Goal: Transaction & Acquisition: Purchase product/service

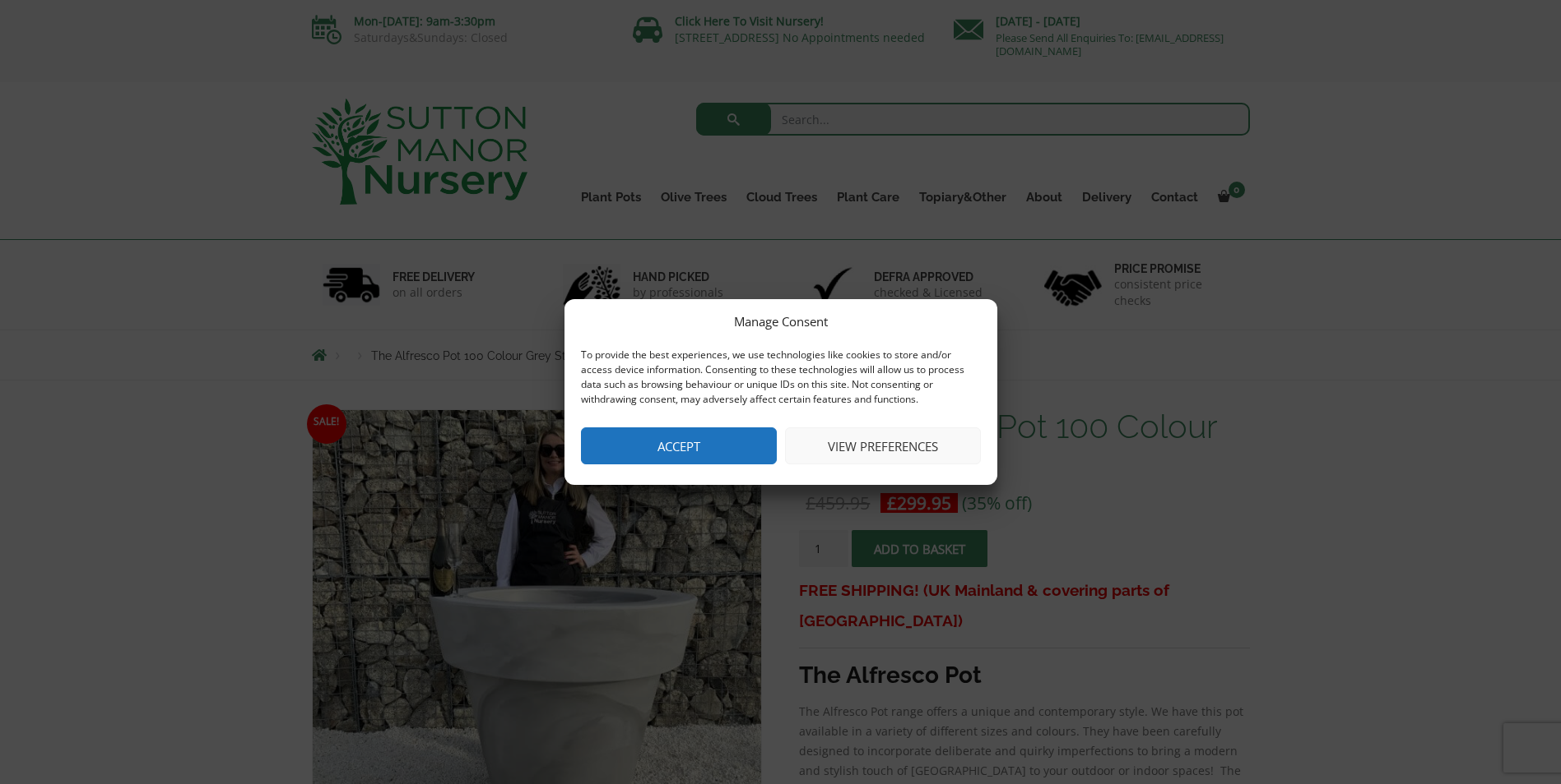
click at [695, 454] on button "Accept" at bounding box center [679, 446] width 196 height 37
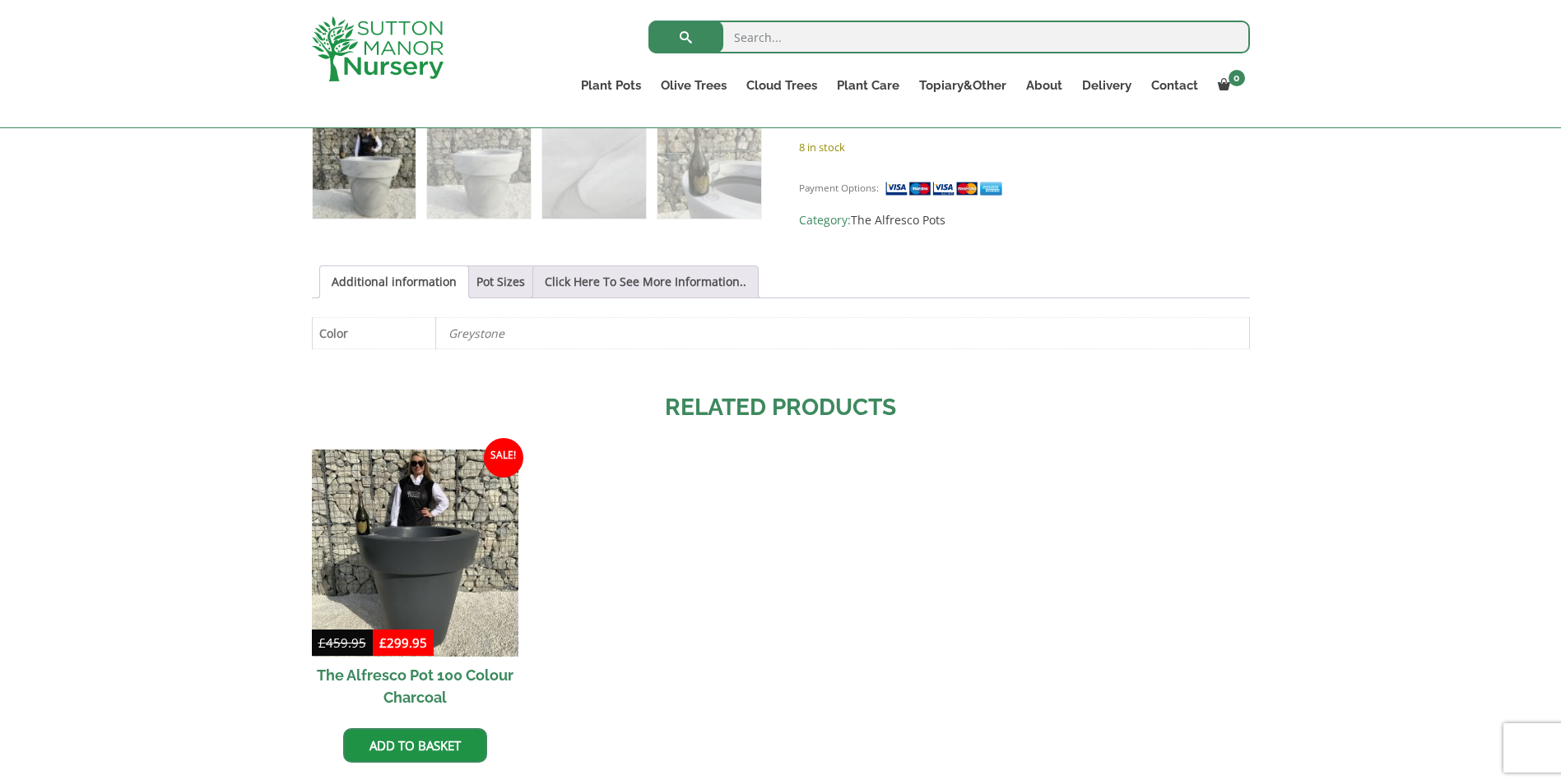
scroll to position [740, 0]
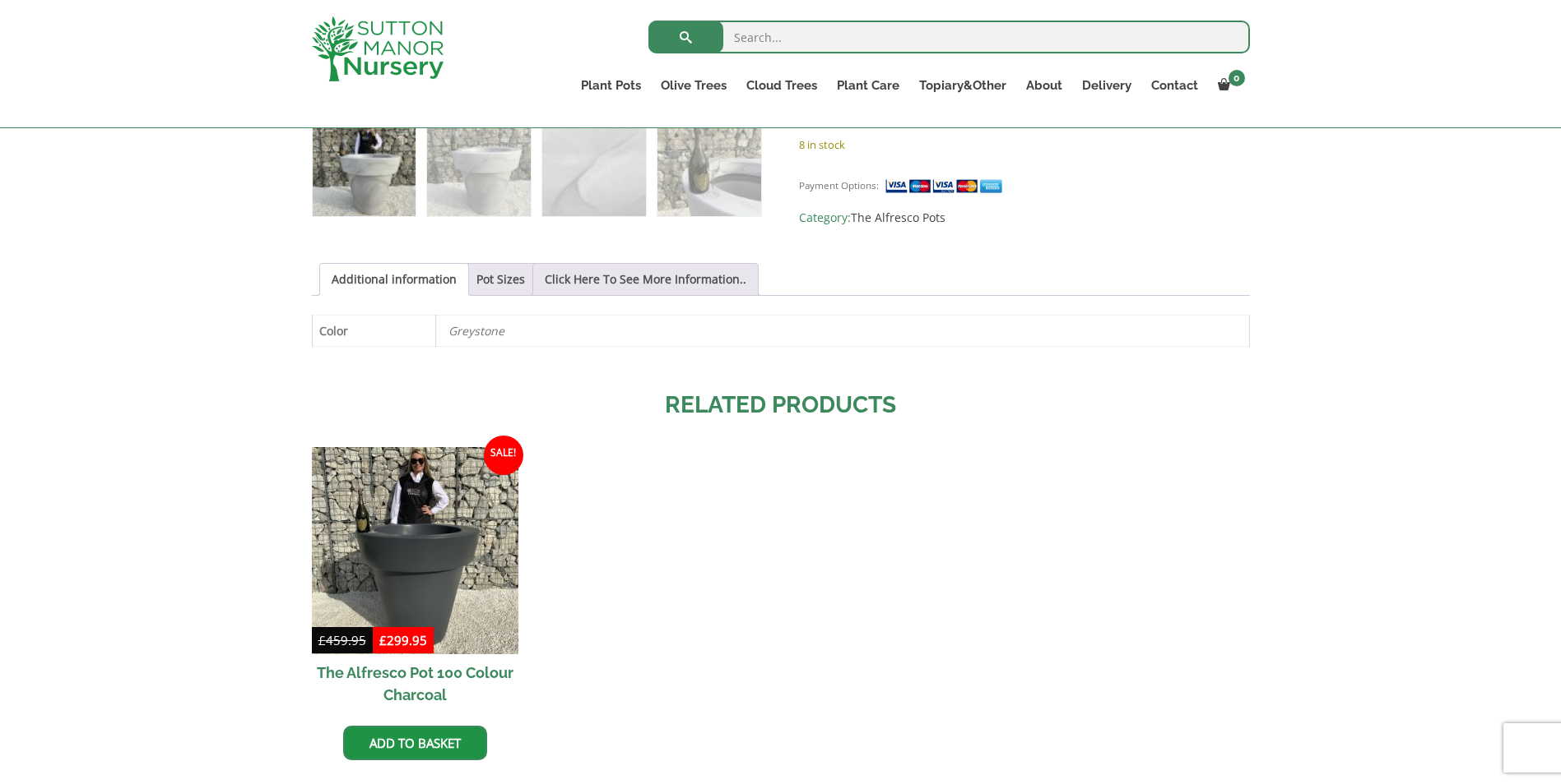
click at [512, 334] on p "Greystone" at bounding box center [842, 330] width 788 height 30
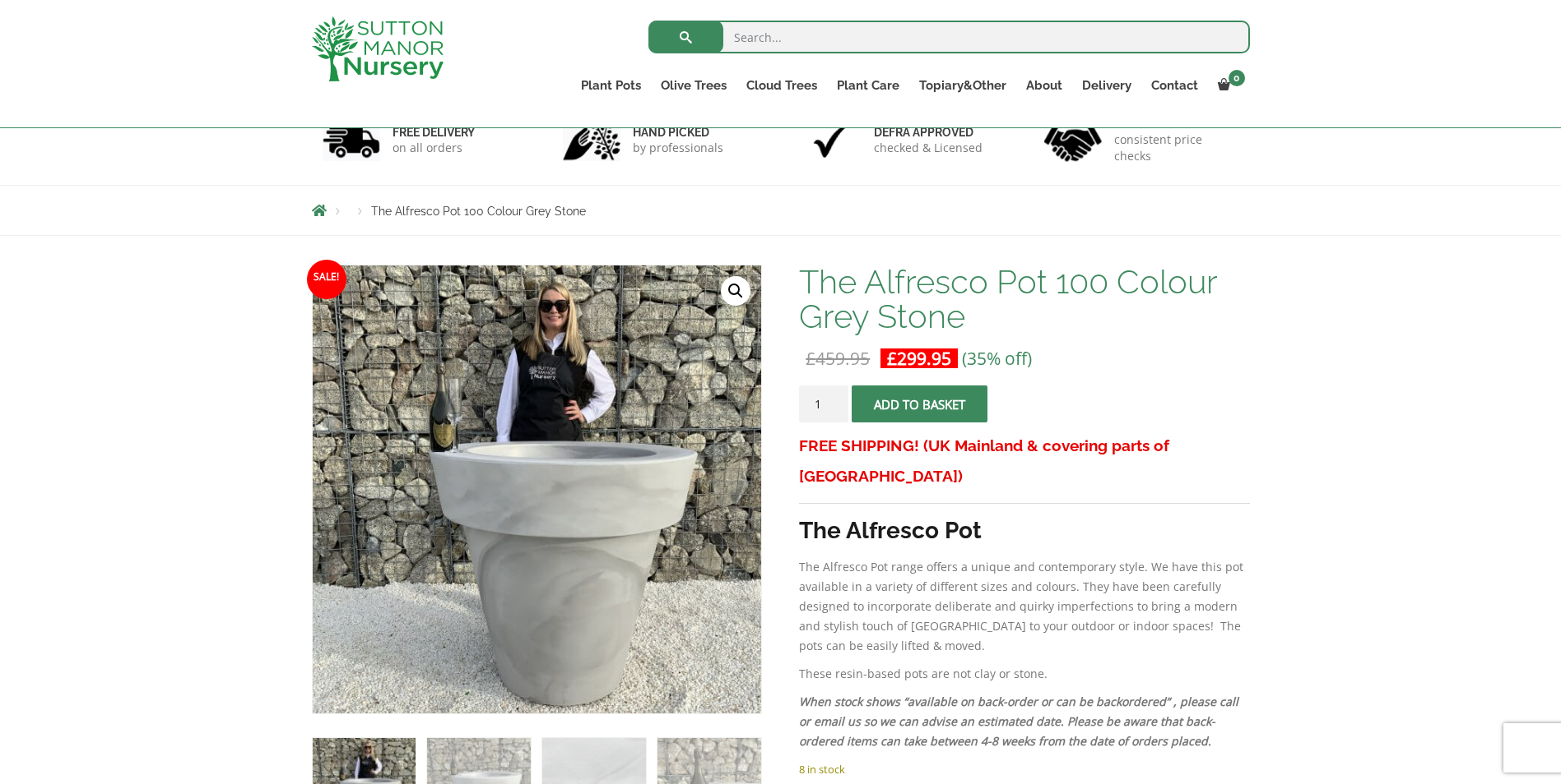
scroll to position [144, 0]
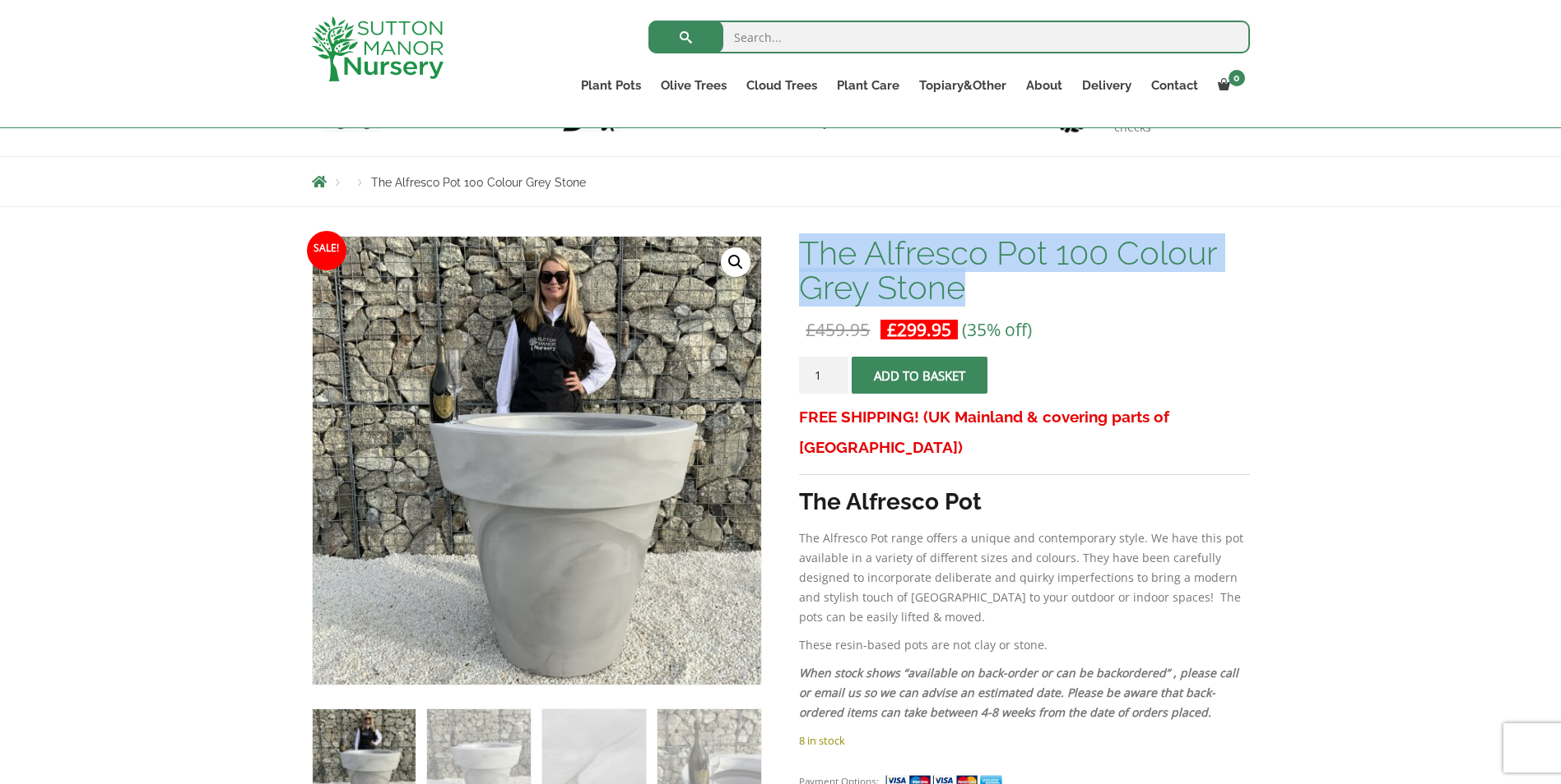
drag, startPoint x: 979, startPoint y: 294, endPoint x: 804, endPoint y: 254, distance: 179.5
click at [804, 254] on h1 "The Alfresco Pot 100 Colour Grey Stone" at bounding box center [1024, 270] width 450 height 69
drag, startPoint x: 804, startPoint y: 254, endPoint x: 1050, endPoint y: 286, distance: 248.1
click at [1049, 286] on h1 "The Alfresco Pot 100 Colour Grey Stone" at bounding box center [1024, 270] width 450 height 69
drag, startPoint x: 1112, startPoint y: 263, endPoint x: 834, endPoint y: 259, distance: 278.0
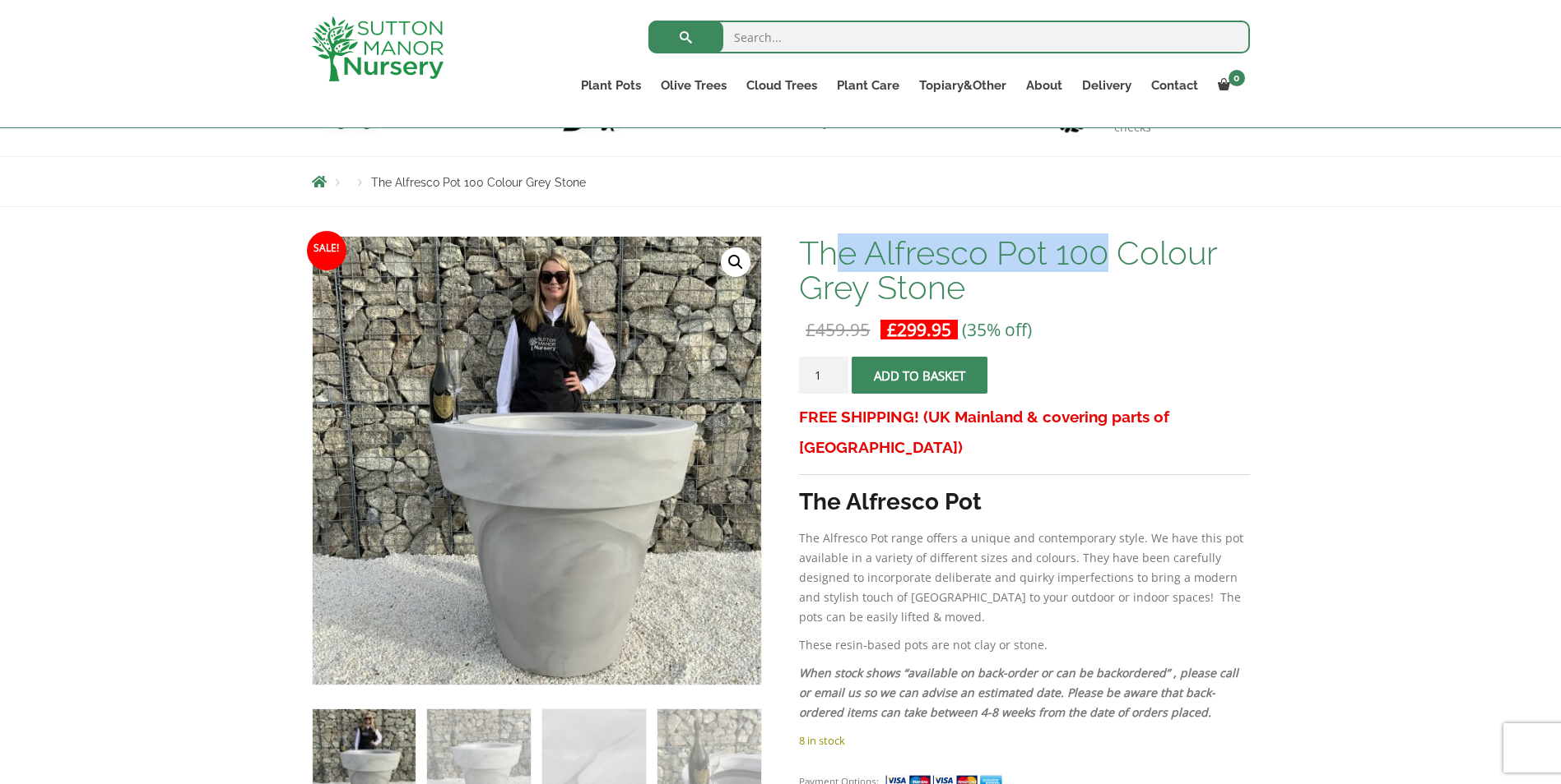
click at [834, 259] on h1 "The Alfresco Pot 100 Colour Grey Stone" at bounding box center [1024, 270] width 450 height 69
copy h1 "e Alfresco Pot 100"
click at [805, 248] on h1 "The Alfresco Pot 100 Colour Grey Stone" at bounding box center [1024, 270] width 450 height 69
drag, startPoint x: 803, startPoint y: 252, endPoint x: 1101, endPoint y: 257, distance: 298.0
click at [1101, 257] on h1 "The Alfresco Pot 100 Colour Grey Stone" at bounding box center [1024, 270] width 450 height 69
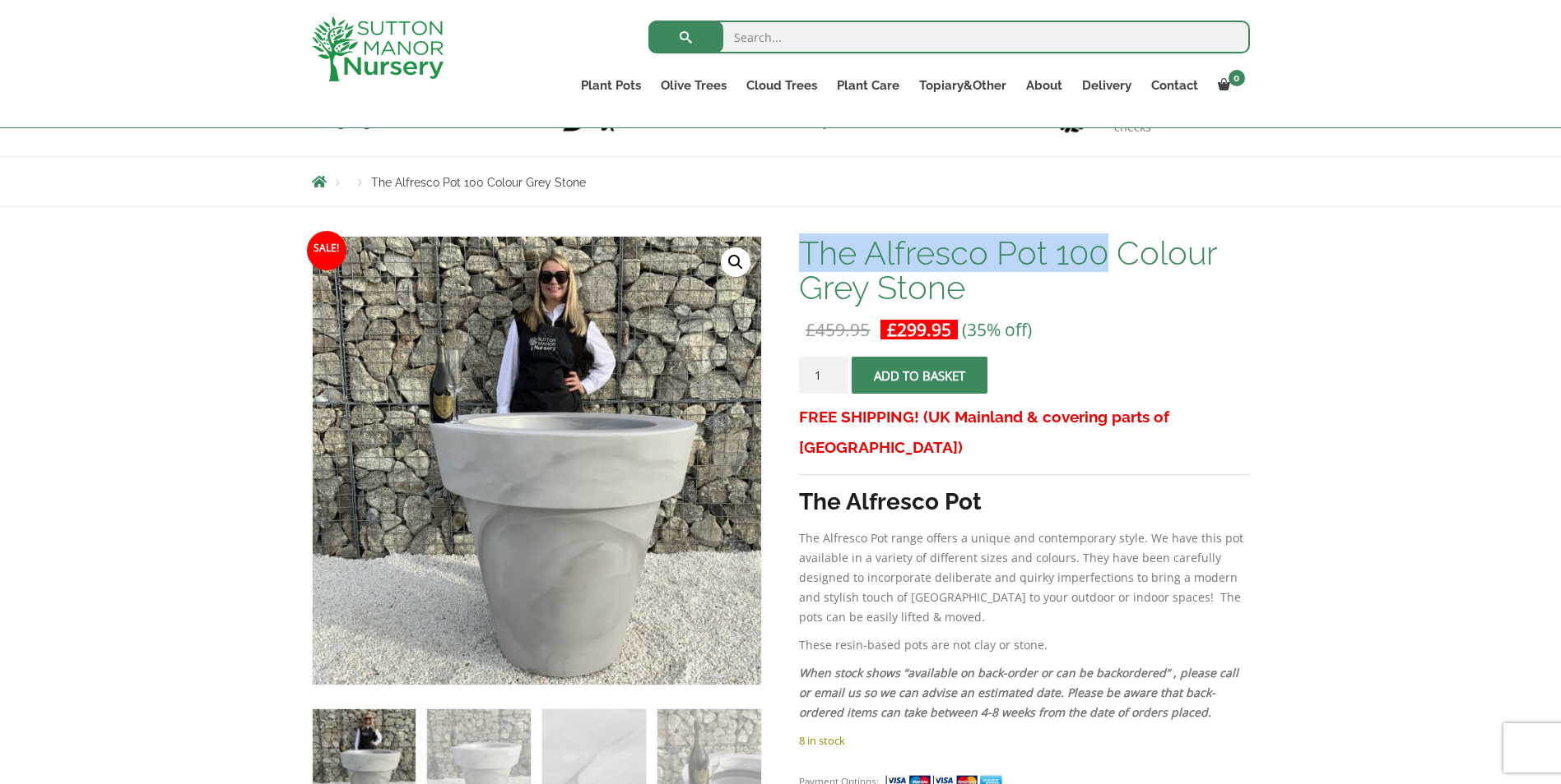
copy h1 "The Alfresco Pot 100"
click at [989, 35] on input "search" at bounding box center [948, 37] width 601 height 33
paste input "The Alfresco Pot 100"
type input "The Alfresco Pot 100"
click at [648, 21] on button "submit" at bounding box center [685, 37] width 75 height 33
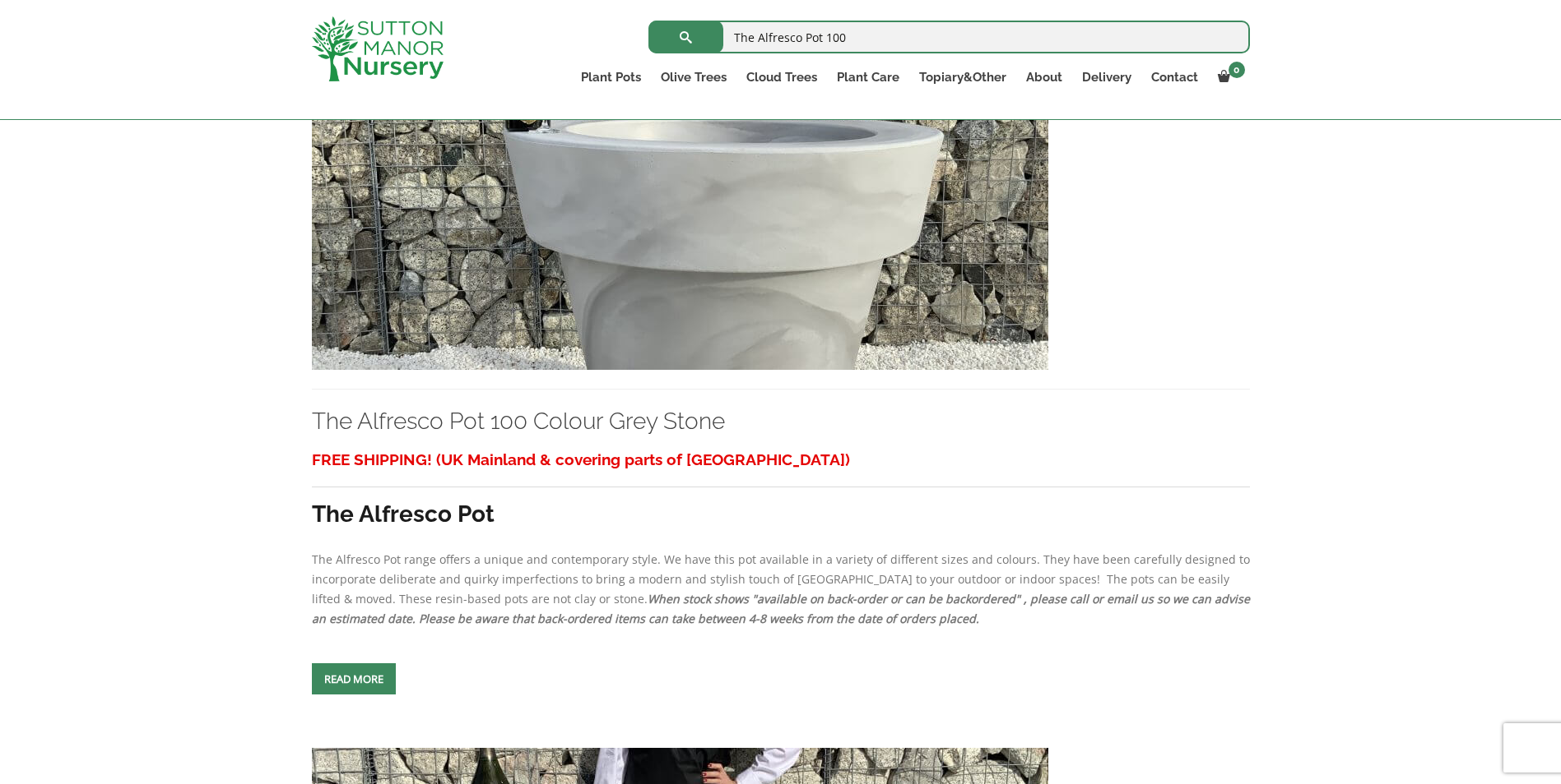
scroll to position [493, 0]
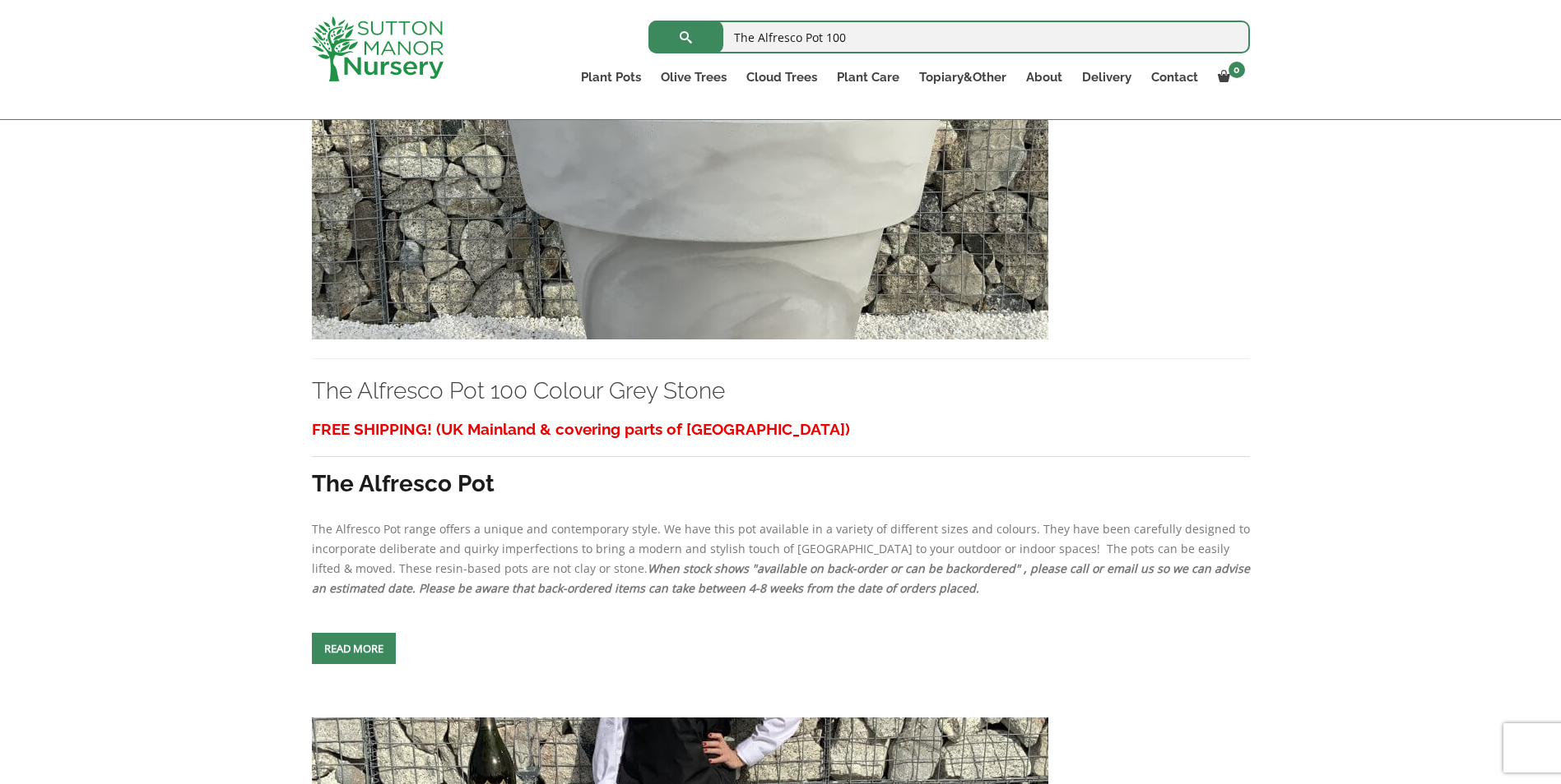
click at [366, 629] on div "FREE SHIPPING! (UK Mainland & covering parts of Scotland) The Alfresco Pot The …" at bounding box center [780, 542] width 937 height 256
click at [370, 652] on link "Read more" at bounding box center [354, 649] width 84 height 31
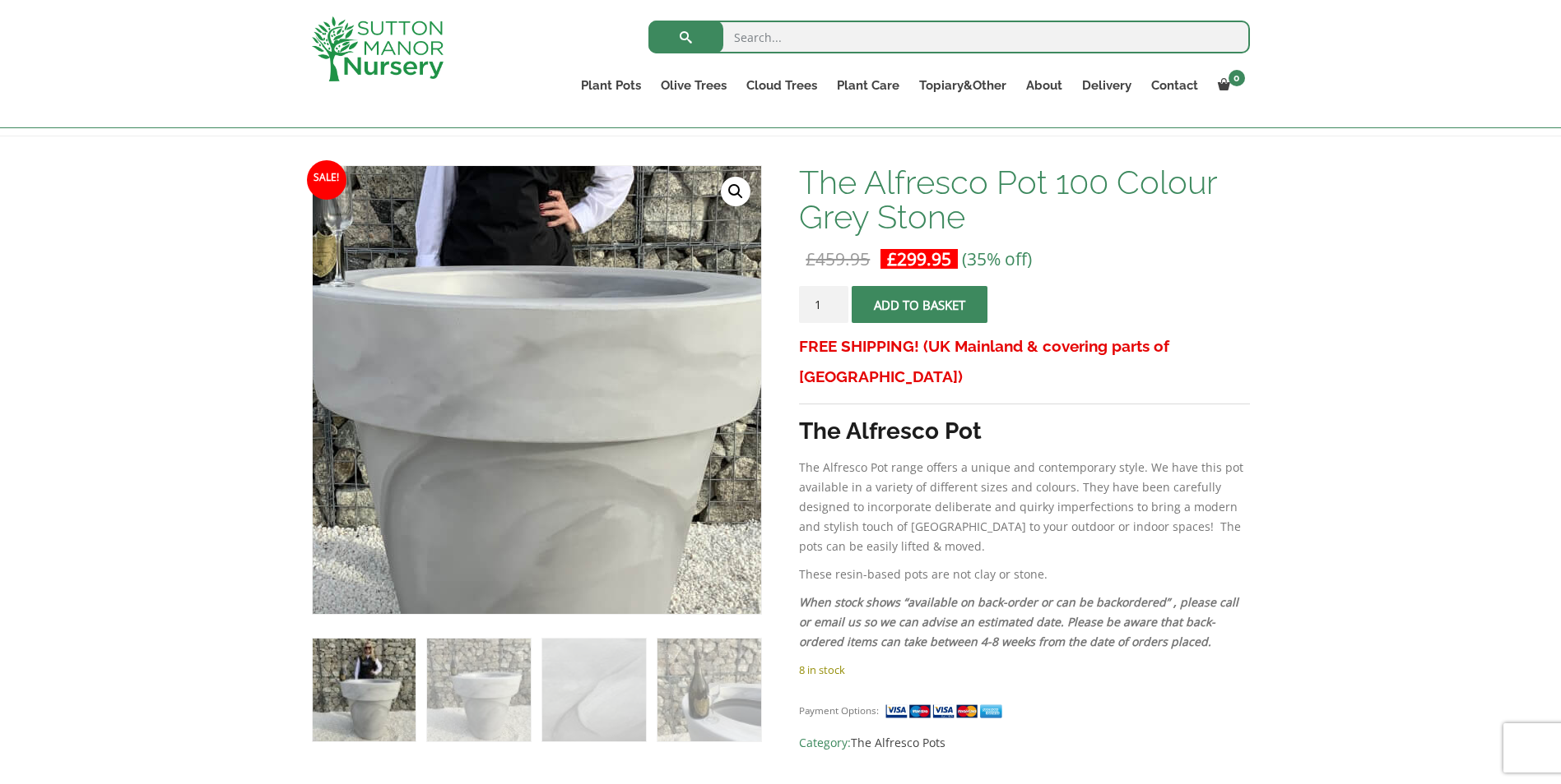
scroll to position [247, 0]
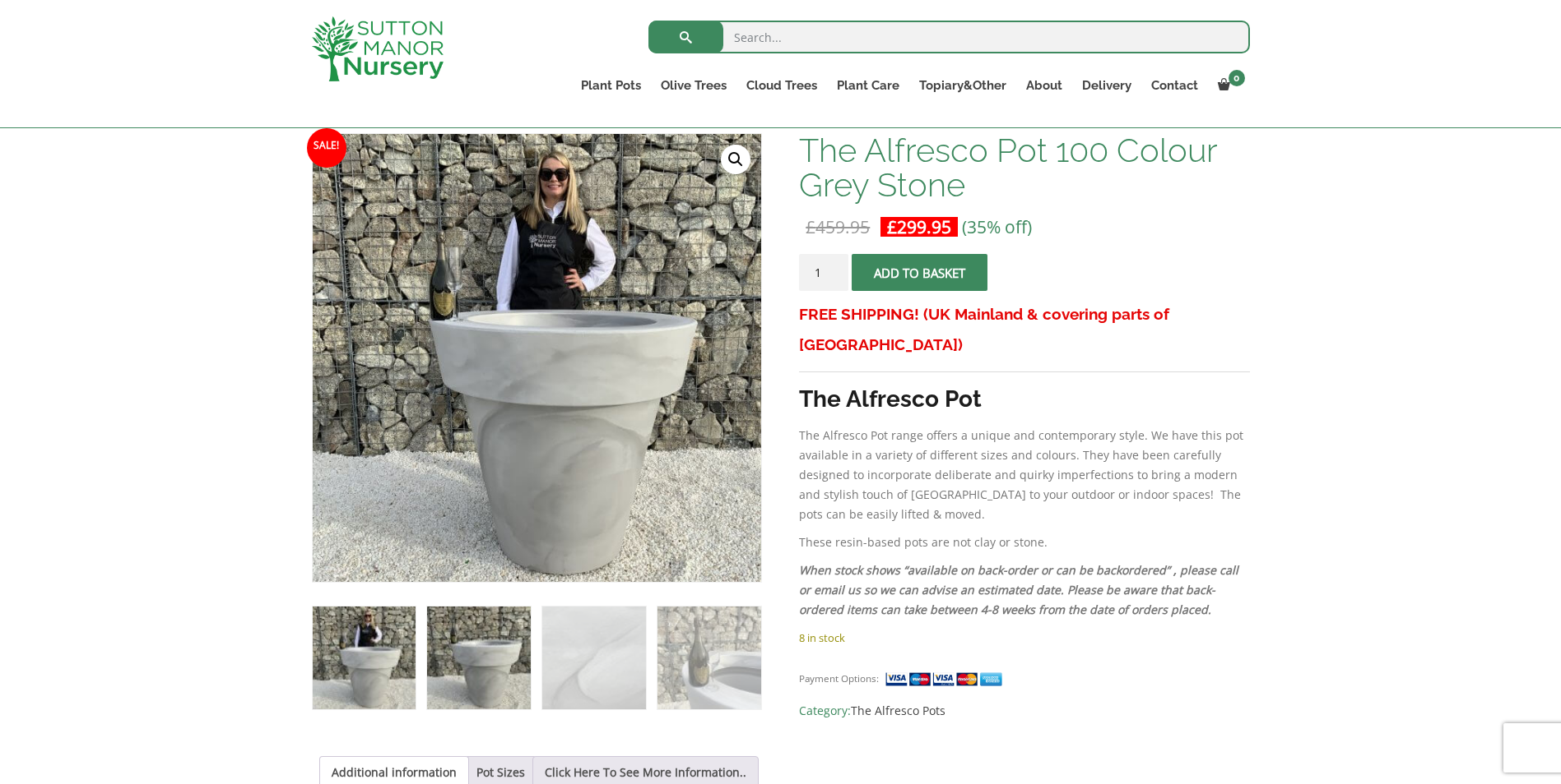
click at [493, 664] on img at bounding box center [478, 658] width 103 height 103
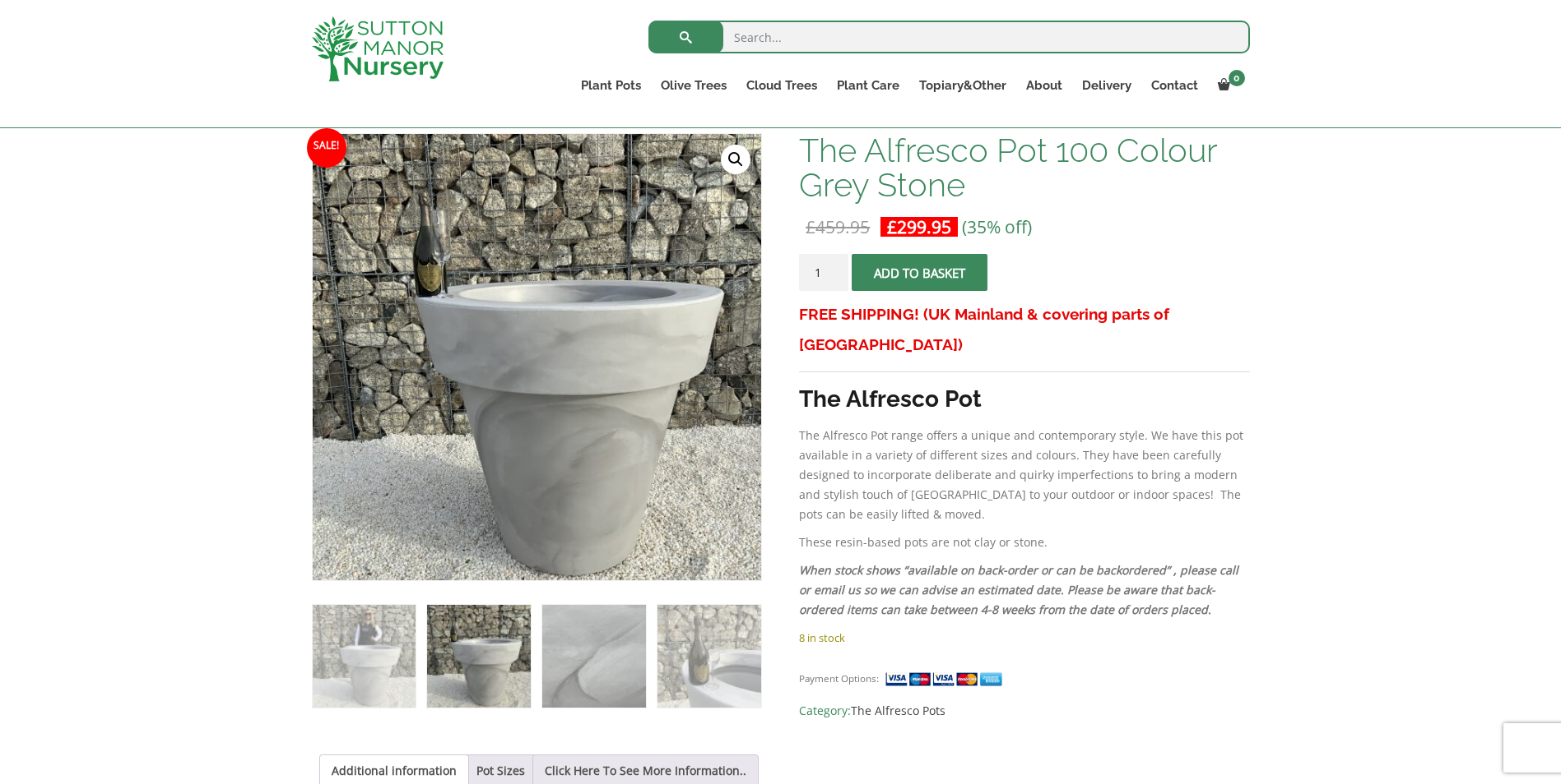
click at [575, 664] on img at bounding box center [593, 657] width 103 height 103
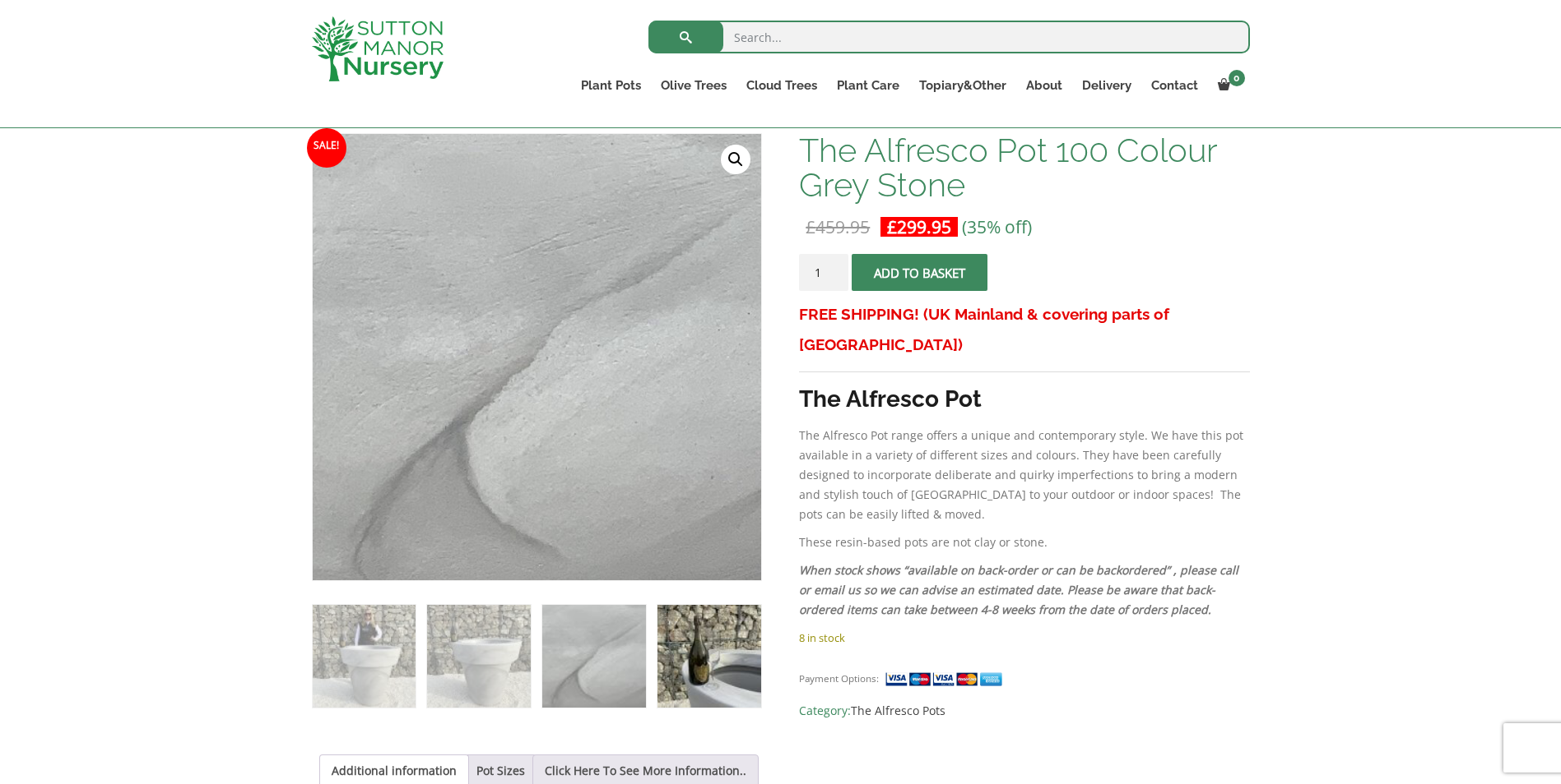
click at [704, 666] on img at bounding box center [708, 657] width 103 height 103
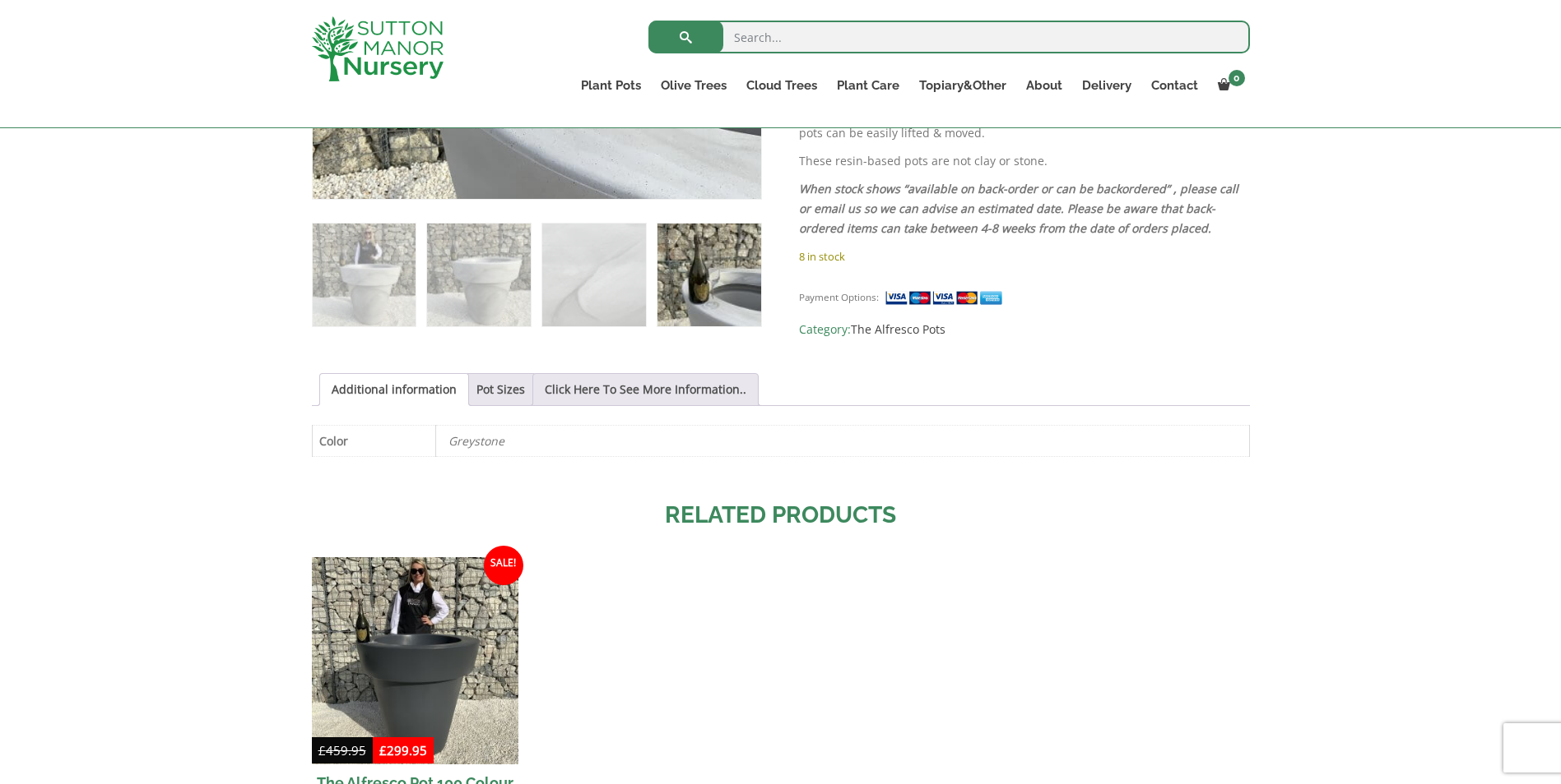
scroll to position [658, 0]
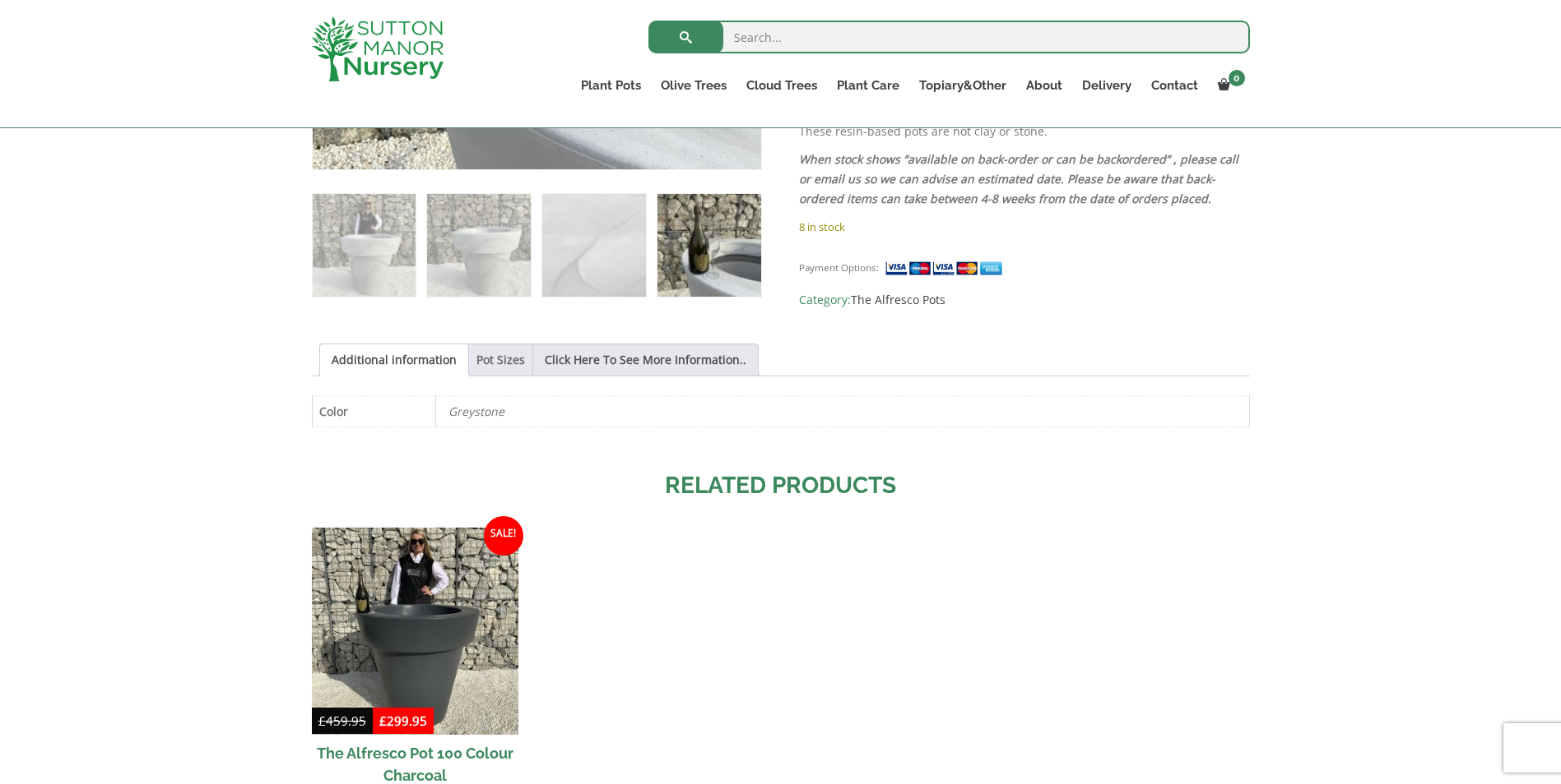
click at [496, 366] on link "Pot Sizes" at bounding box center [501, 361] width 49 height 31
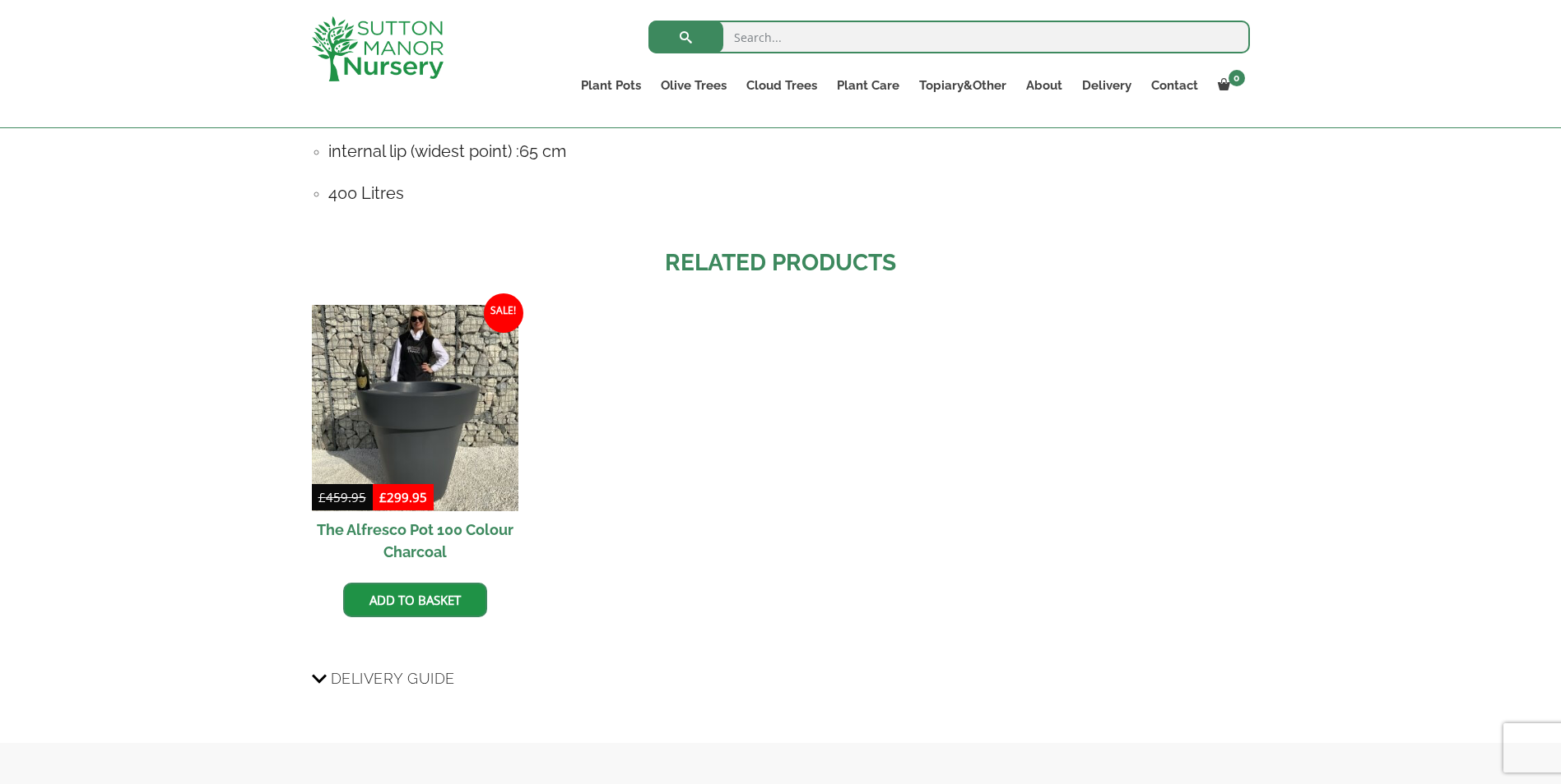
scroll to position [1234, 0]
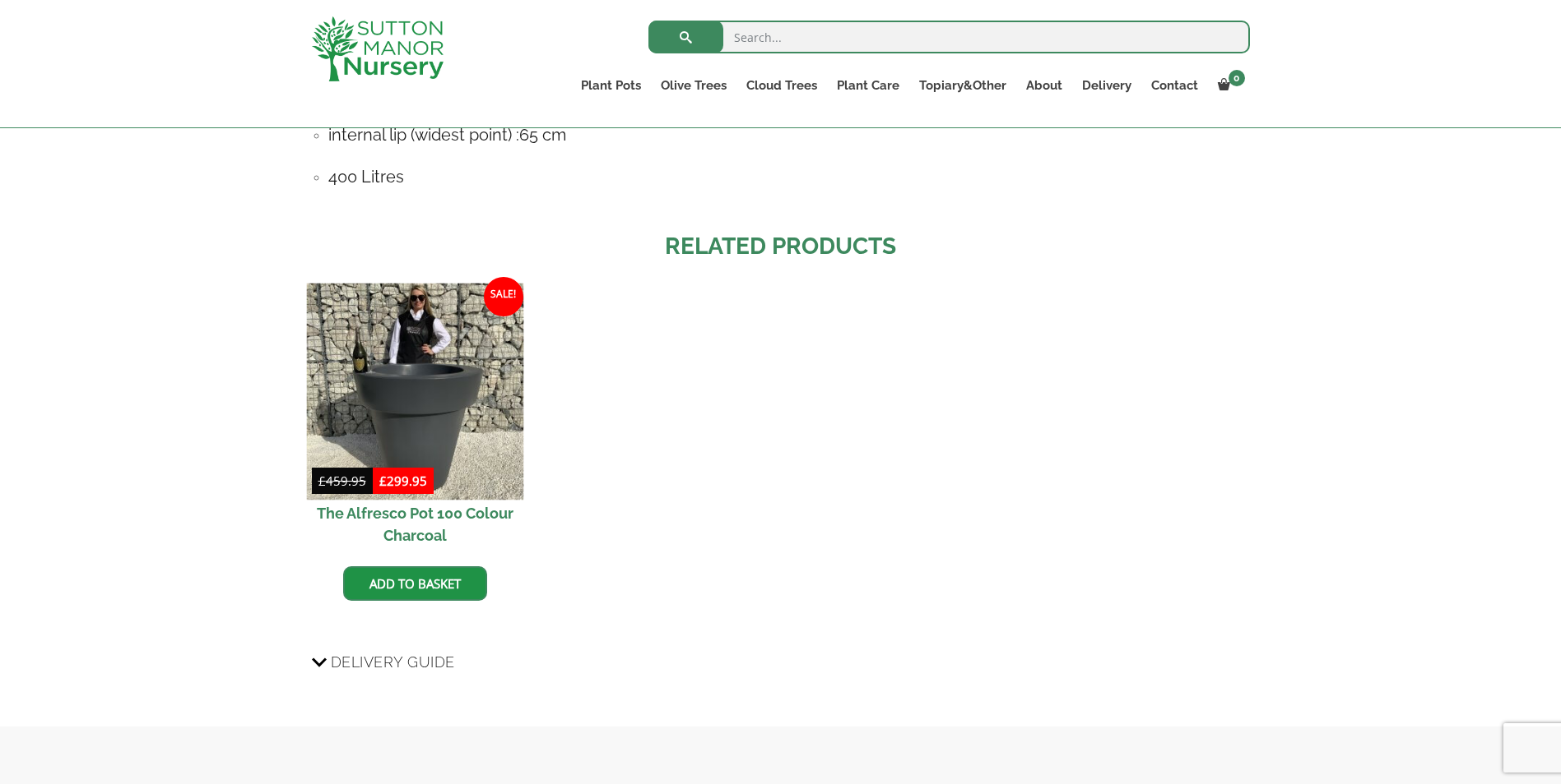
click at [476, 451] on img at bounding box center [415, 392] width 218 height 218
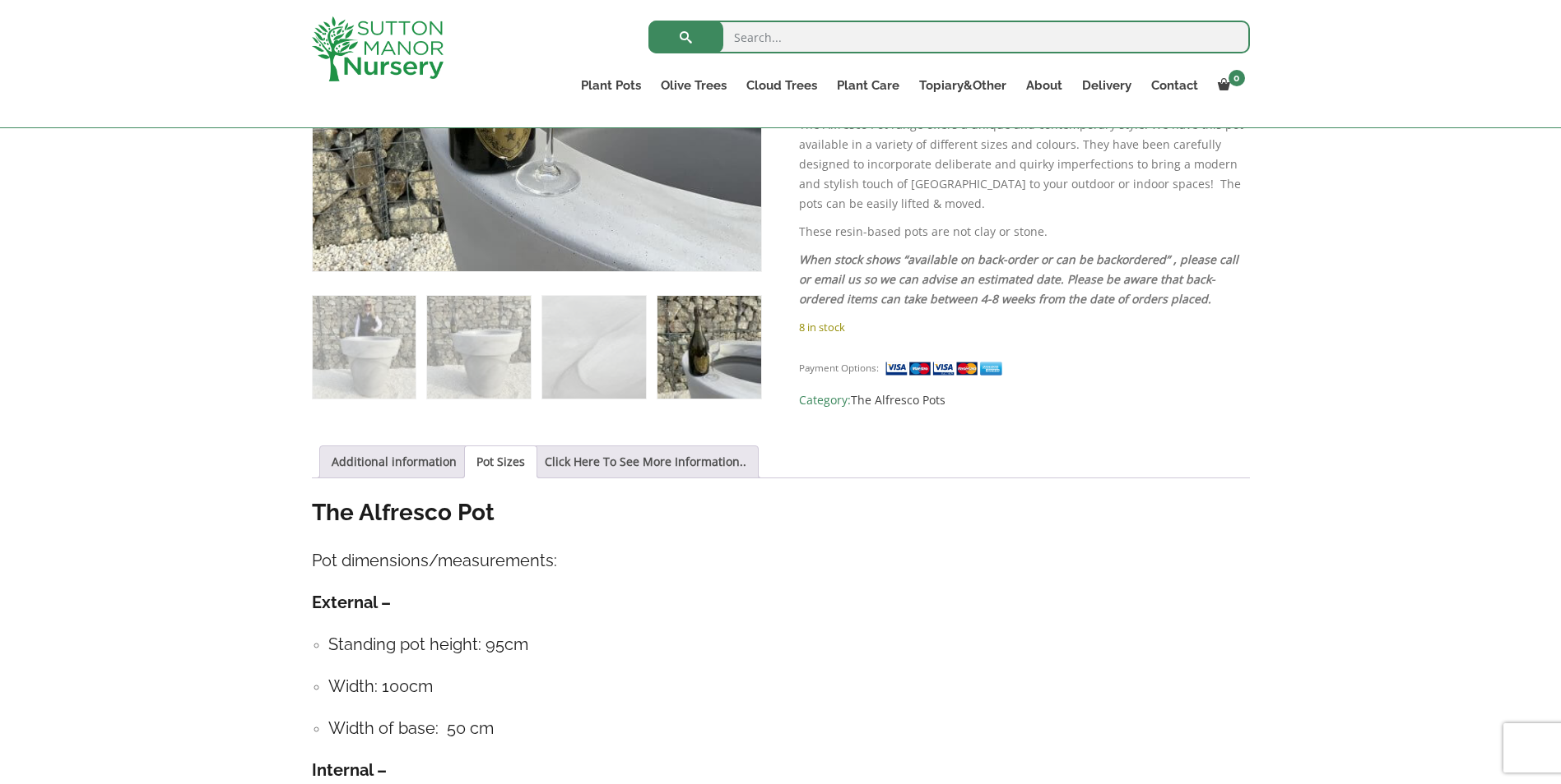
scroll to position [495, 0]
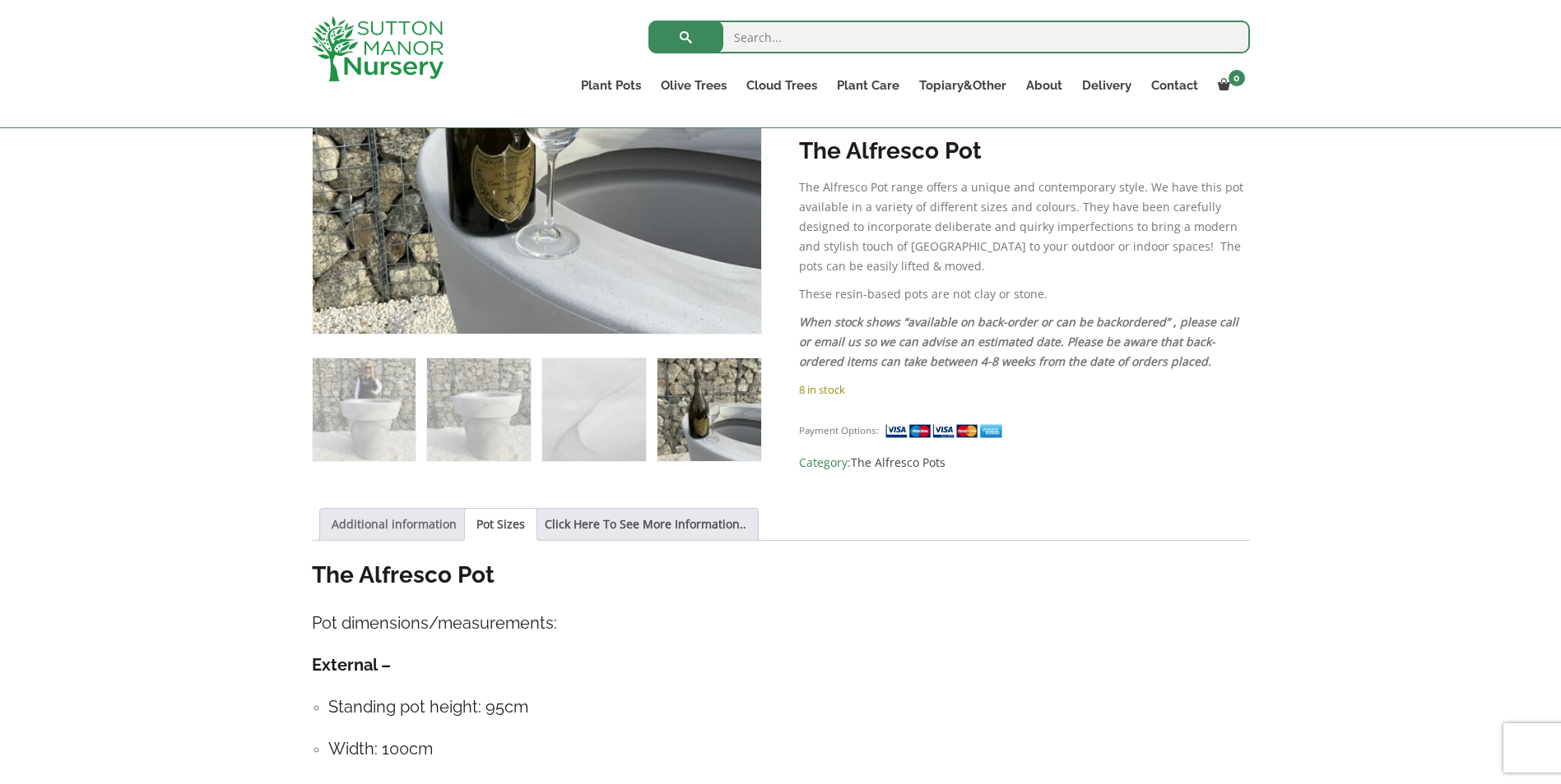
click at [412, 527] on link "Additional information" at bounding box center [394, 524] width 126 height 31
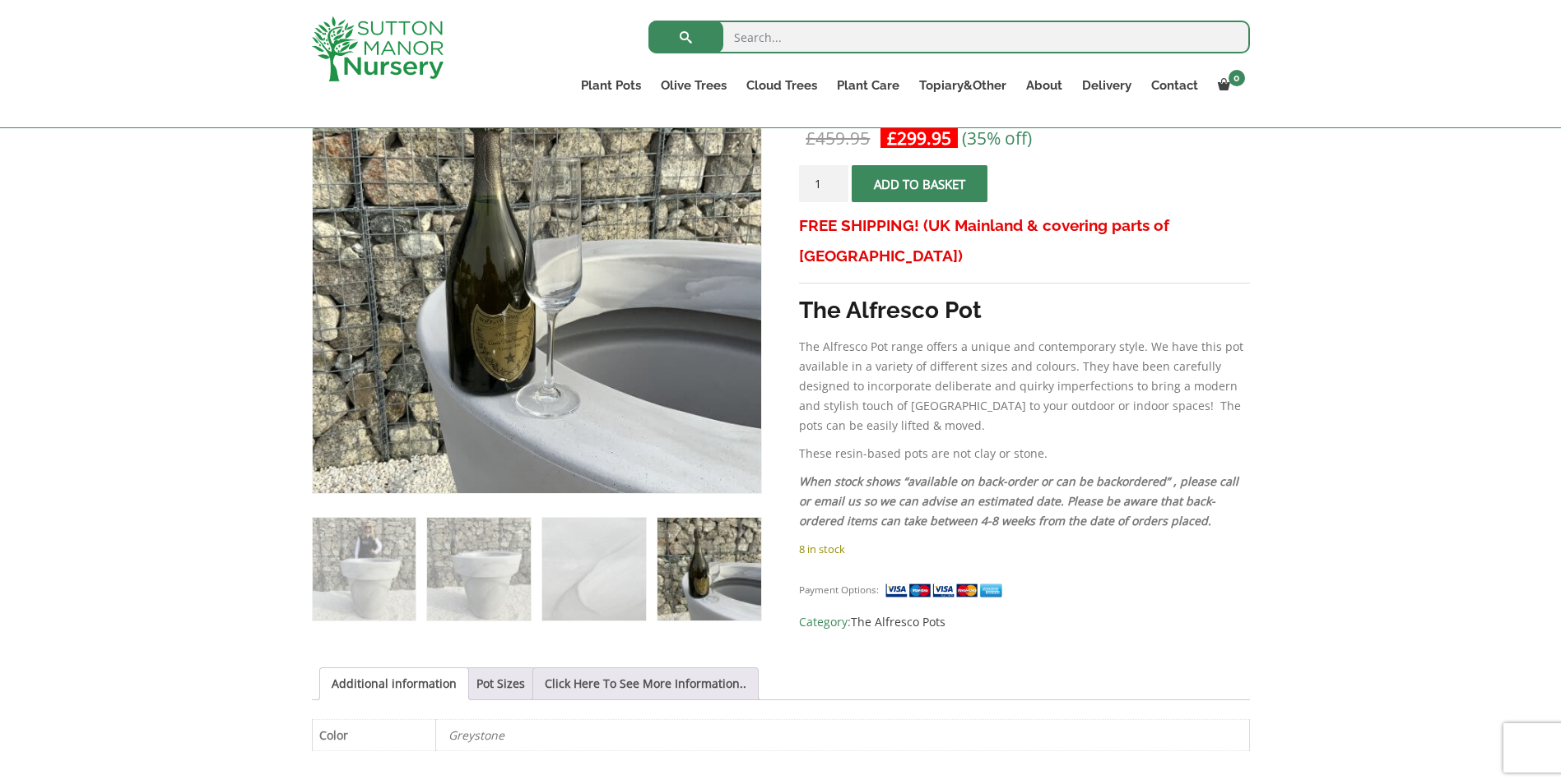
scroll to position [330, 0]
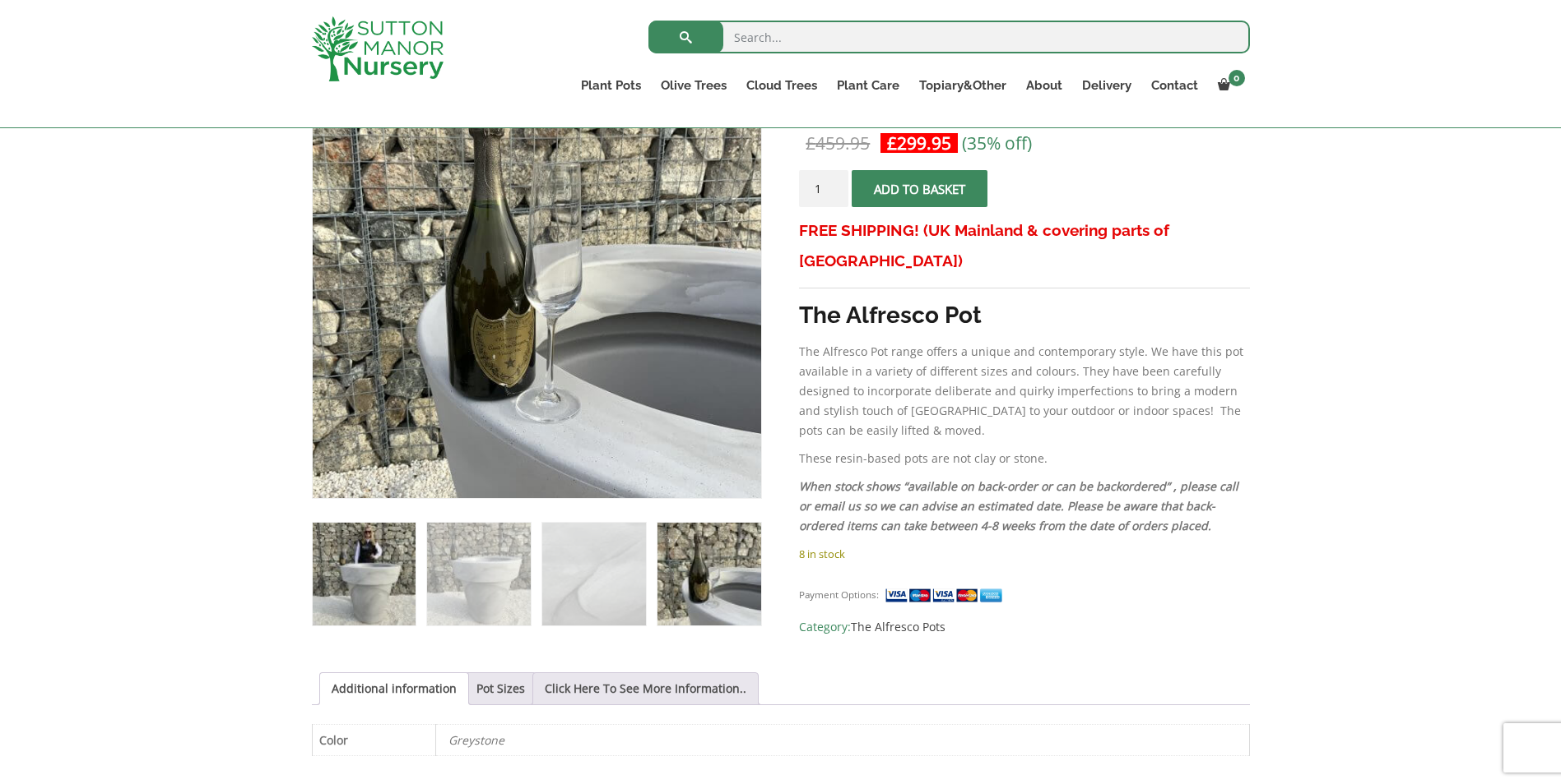
click at [396, 571] on img at bounding box center [364, 574] width 103 height 103
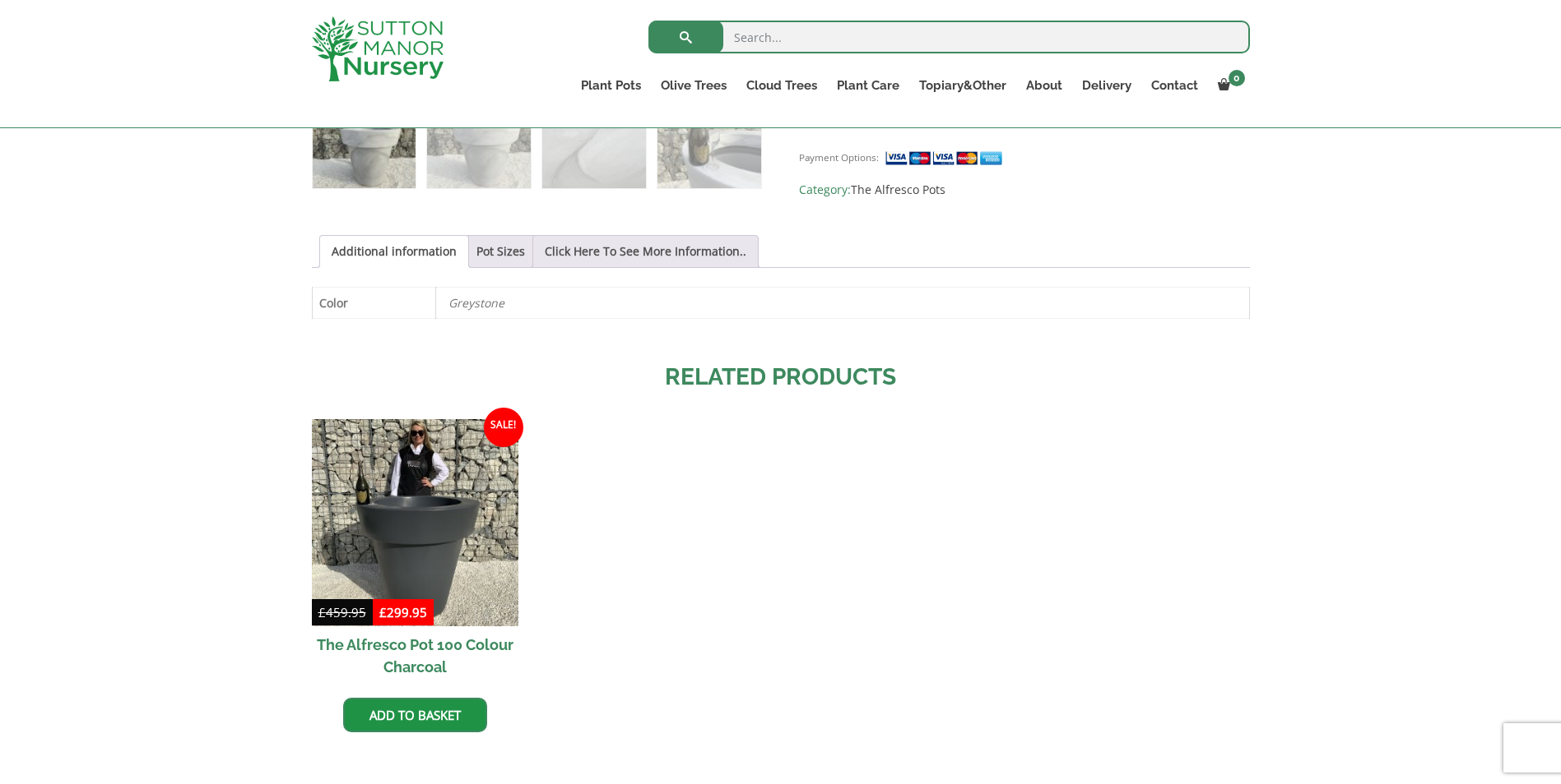
scroll to position [800, 0]
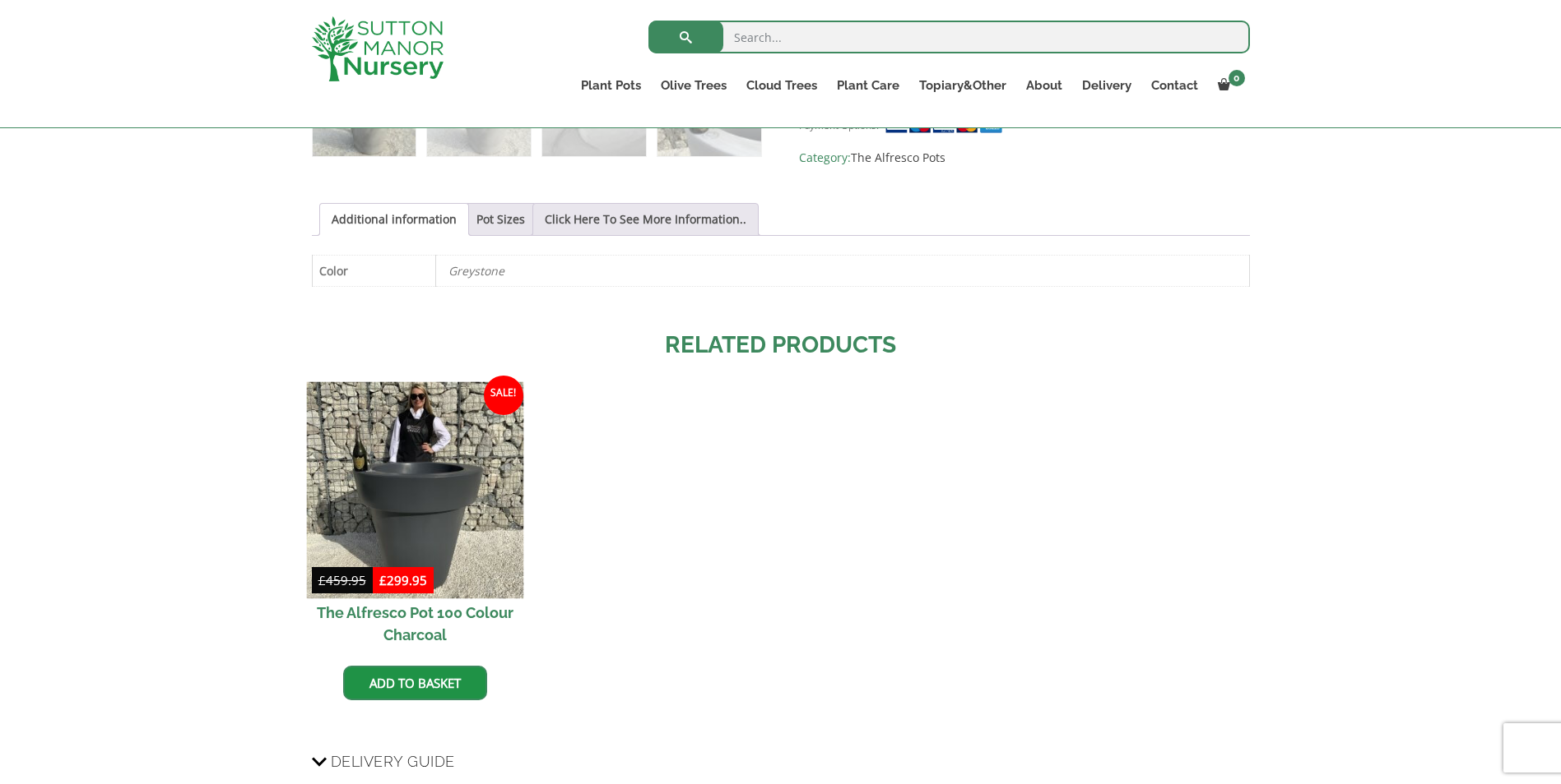
click at [458, 489] on img at bounding box center [415, 491] width 218 height 218
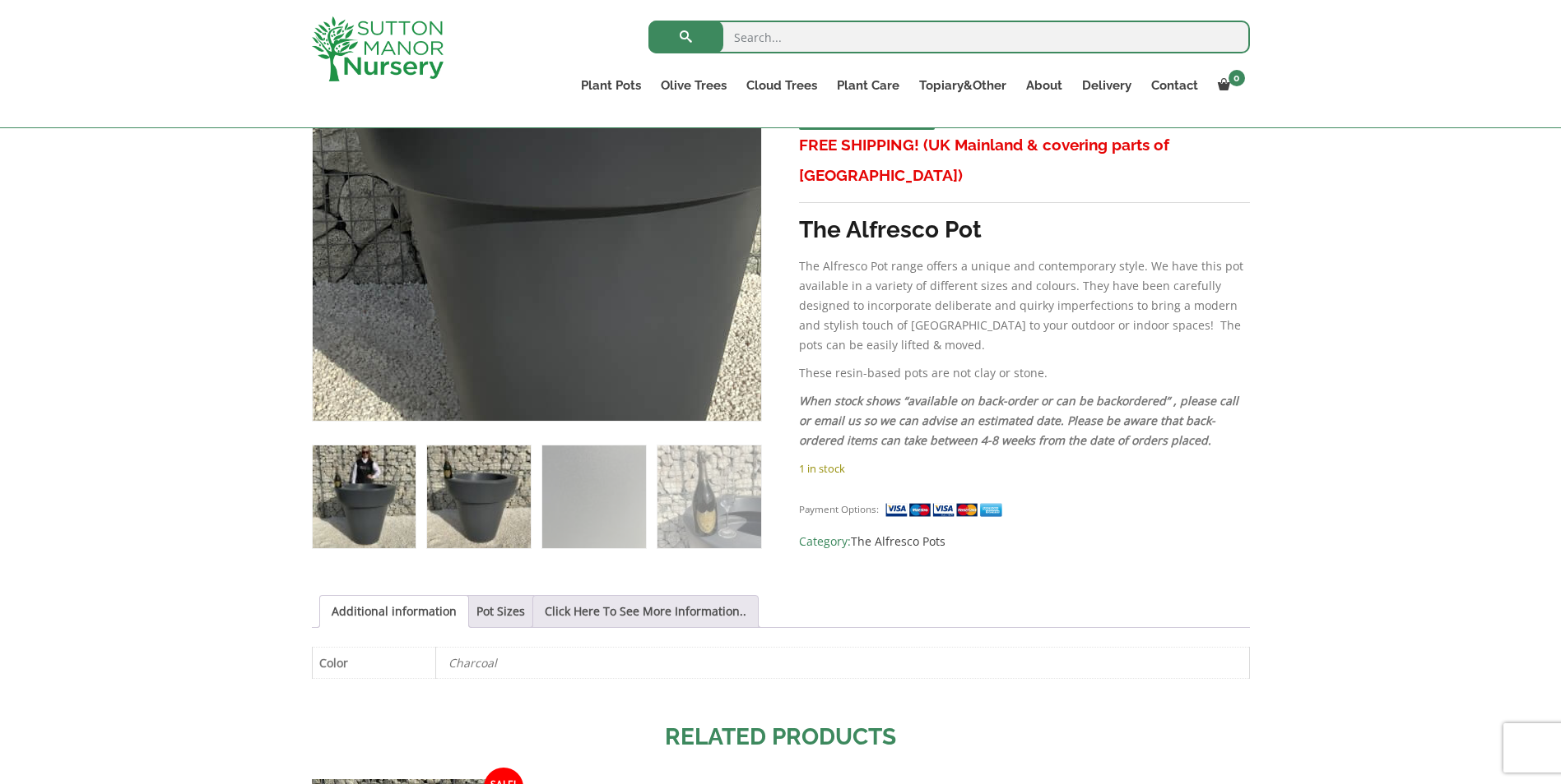
scroll to position [412, 0]
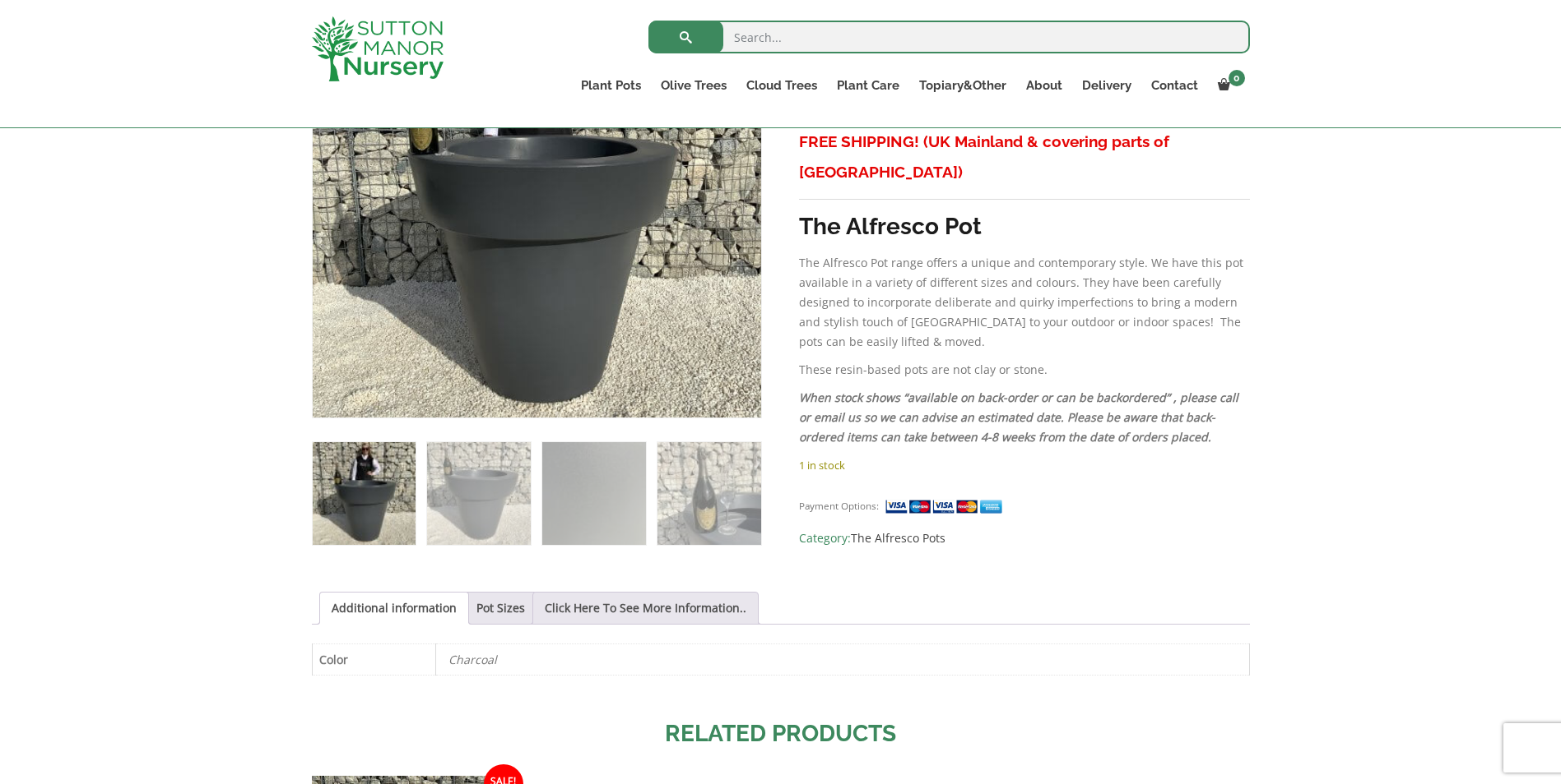
click at [380, 516] on img at bounding box center [364, 493] width 103 height 103
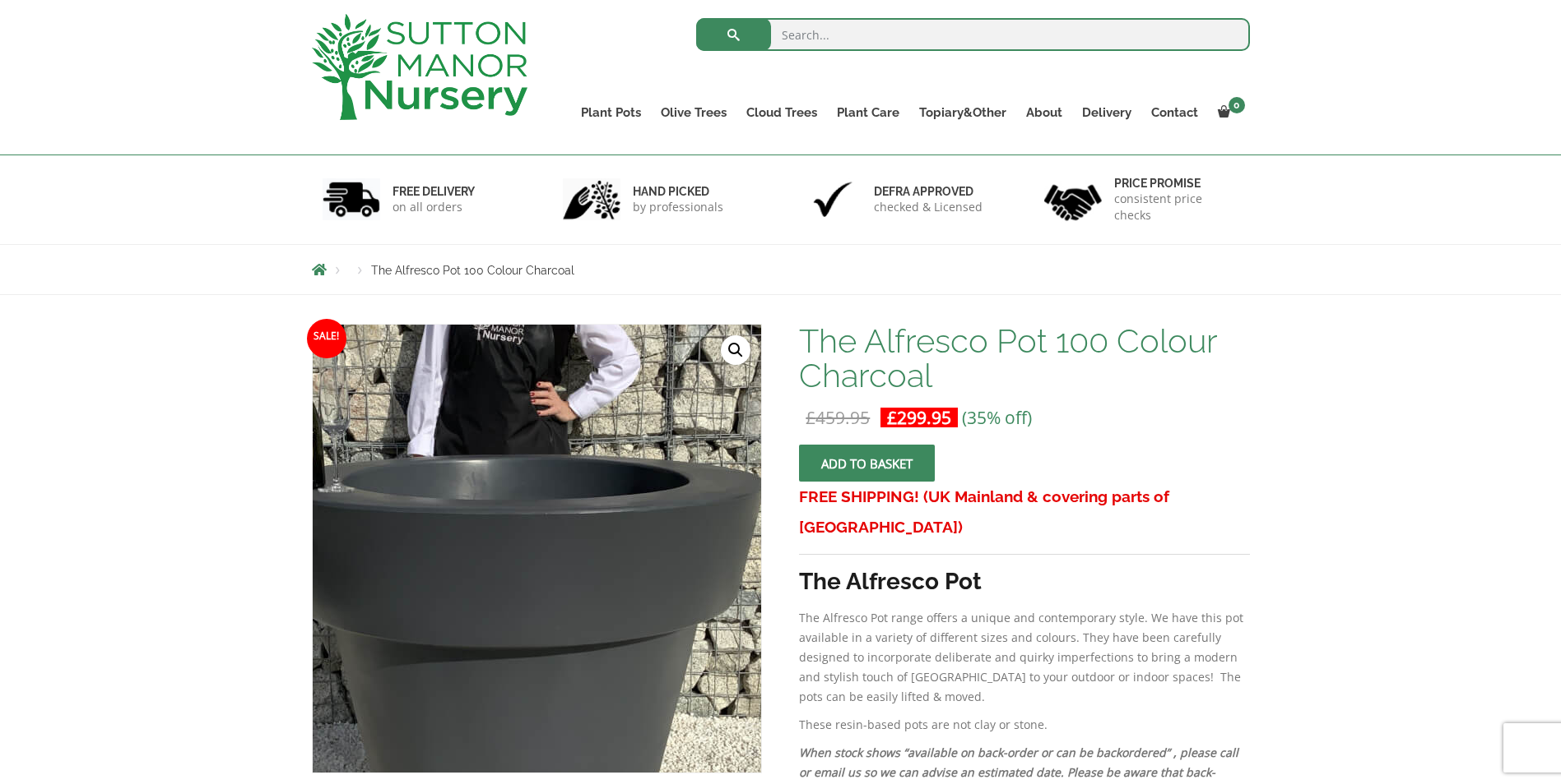
scroll to position [82, 0]
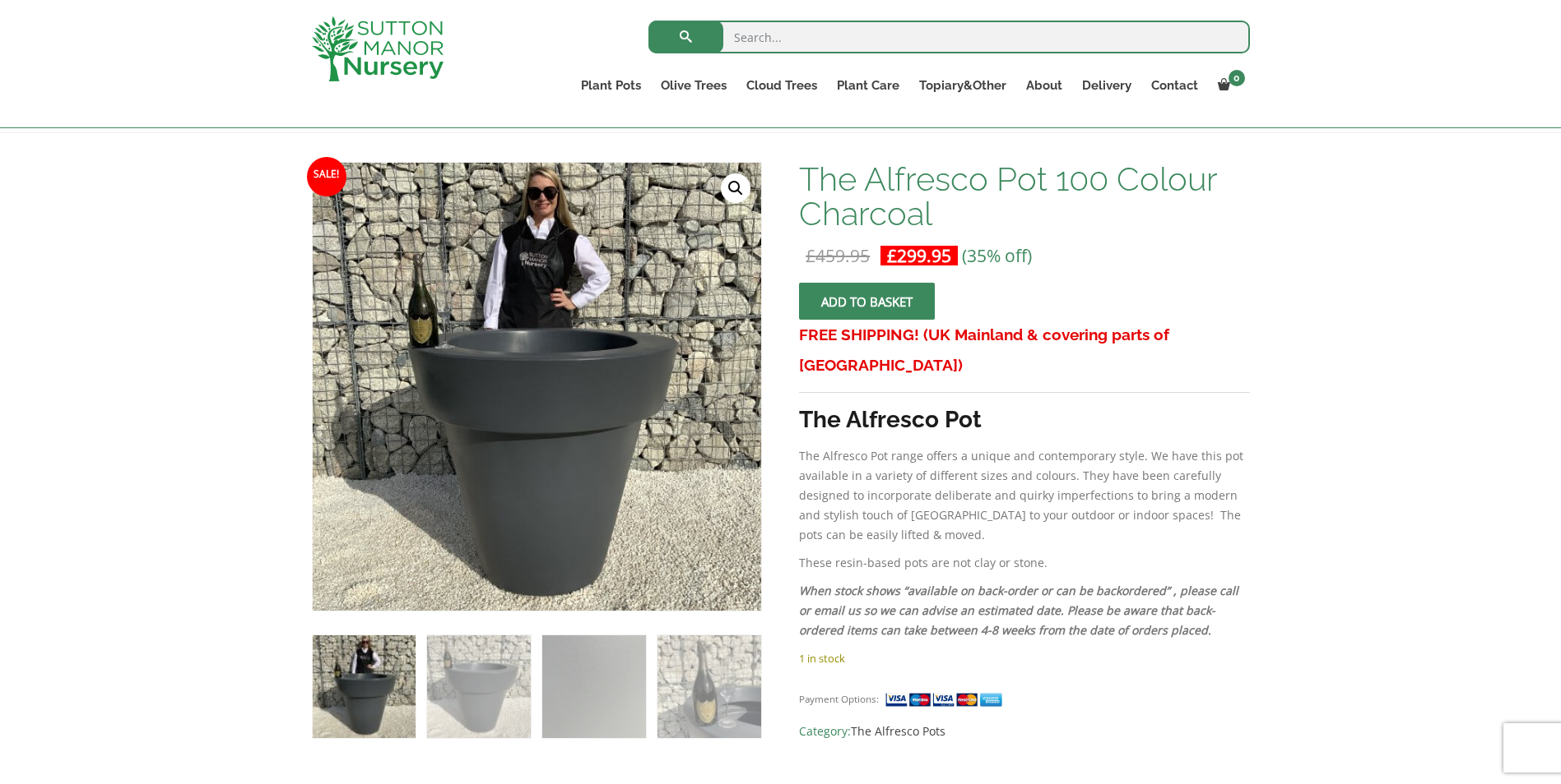
scroll to position [329, 0]
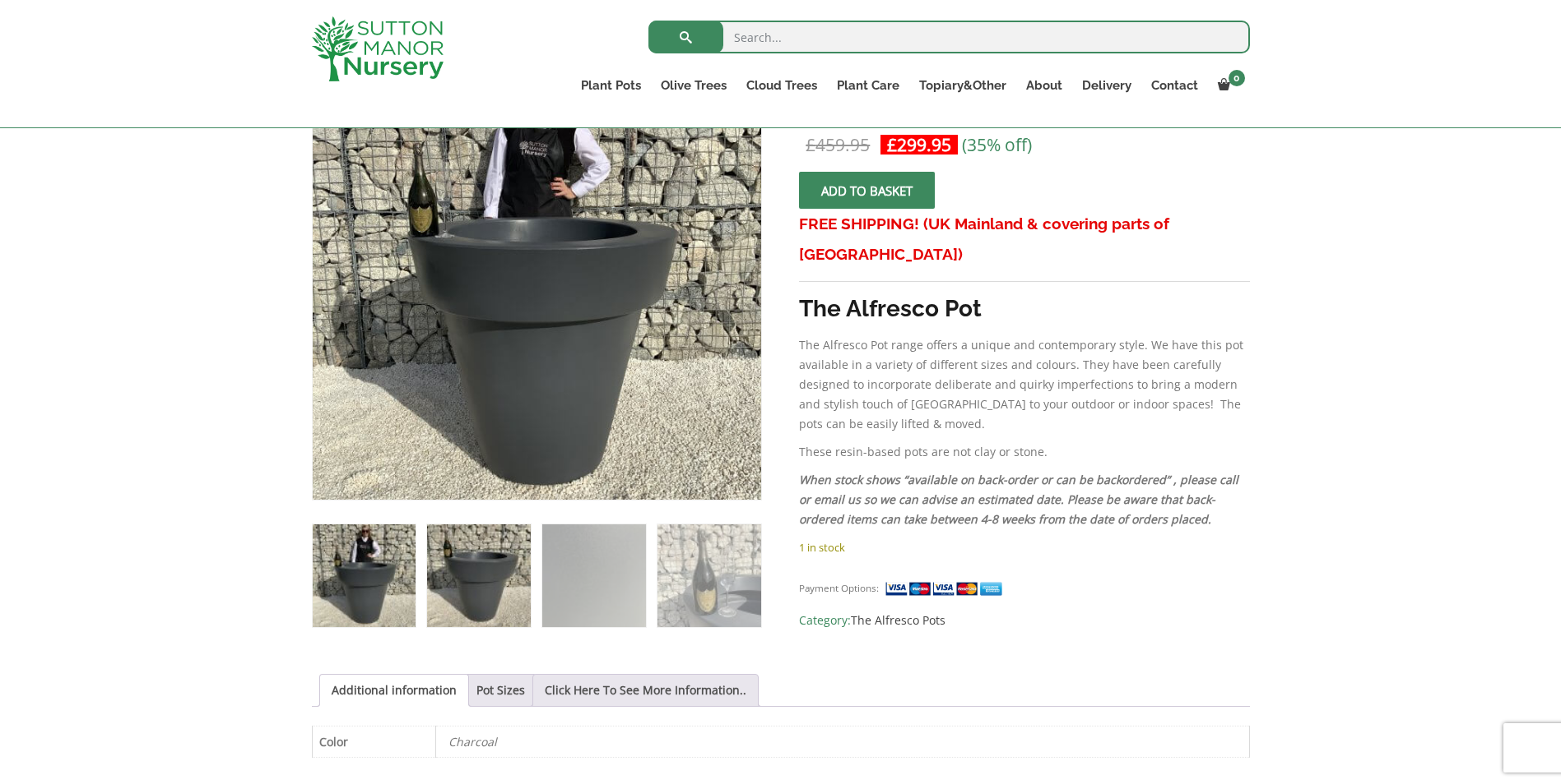
click at [497, 609] on img at bounding box center [478, 575] width 103 height 103
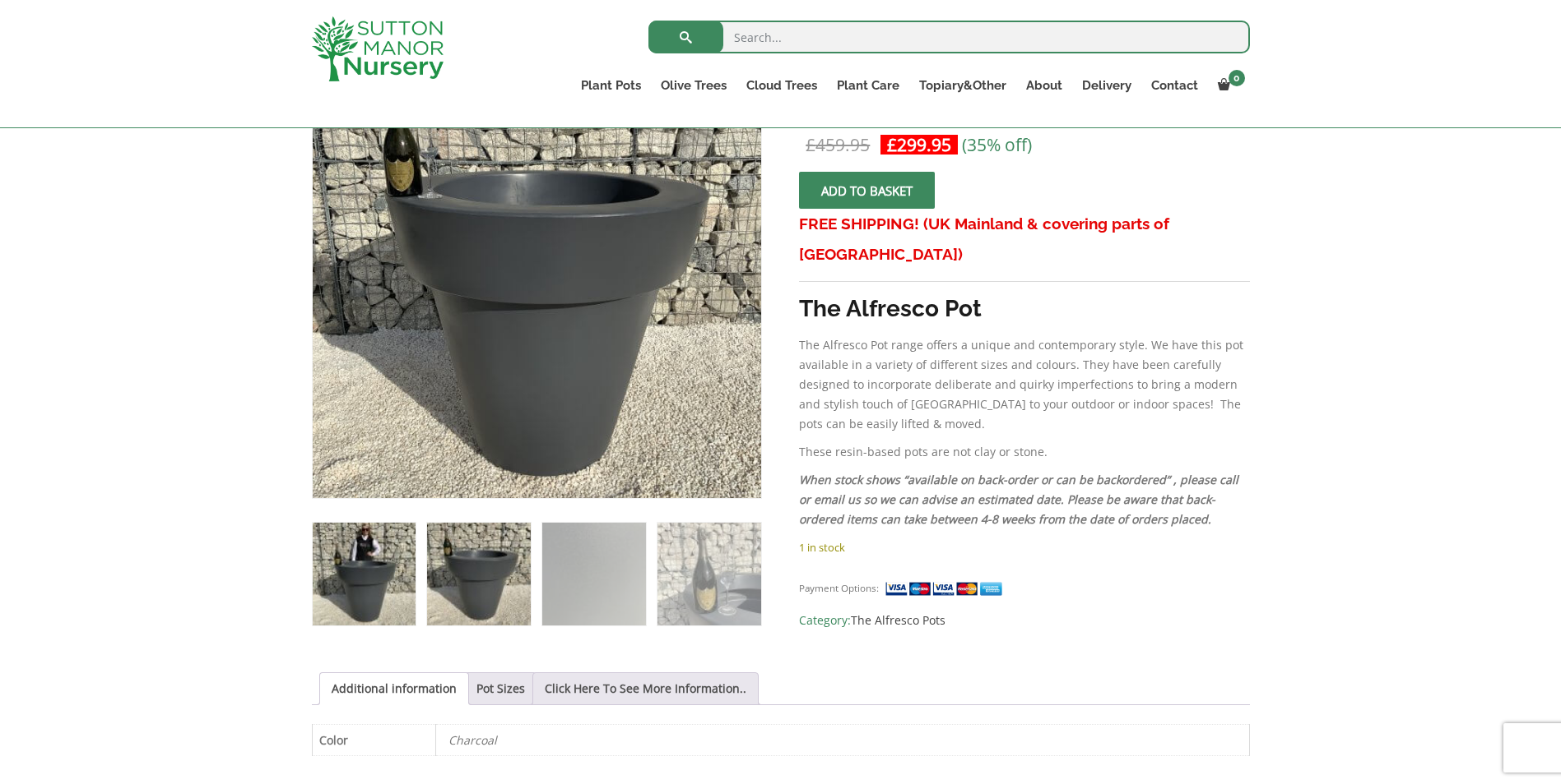
click at [397, 574] on img at bounding box center [364, 574] width 103 height 103
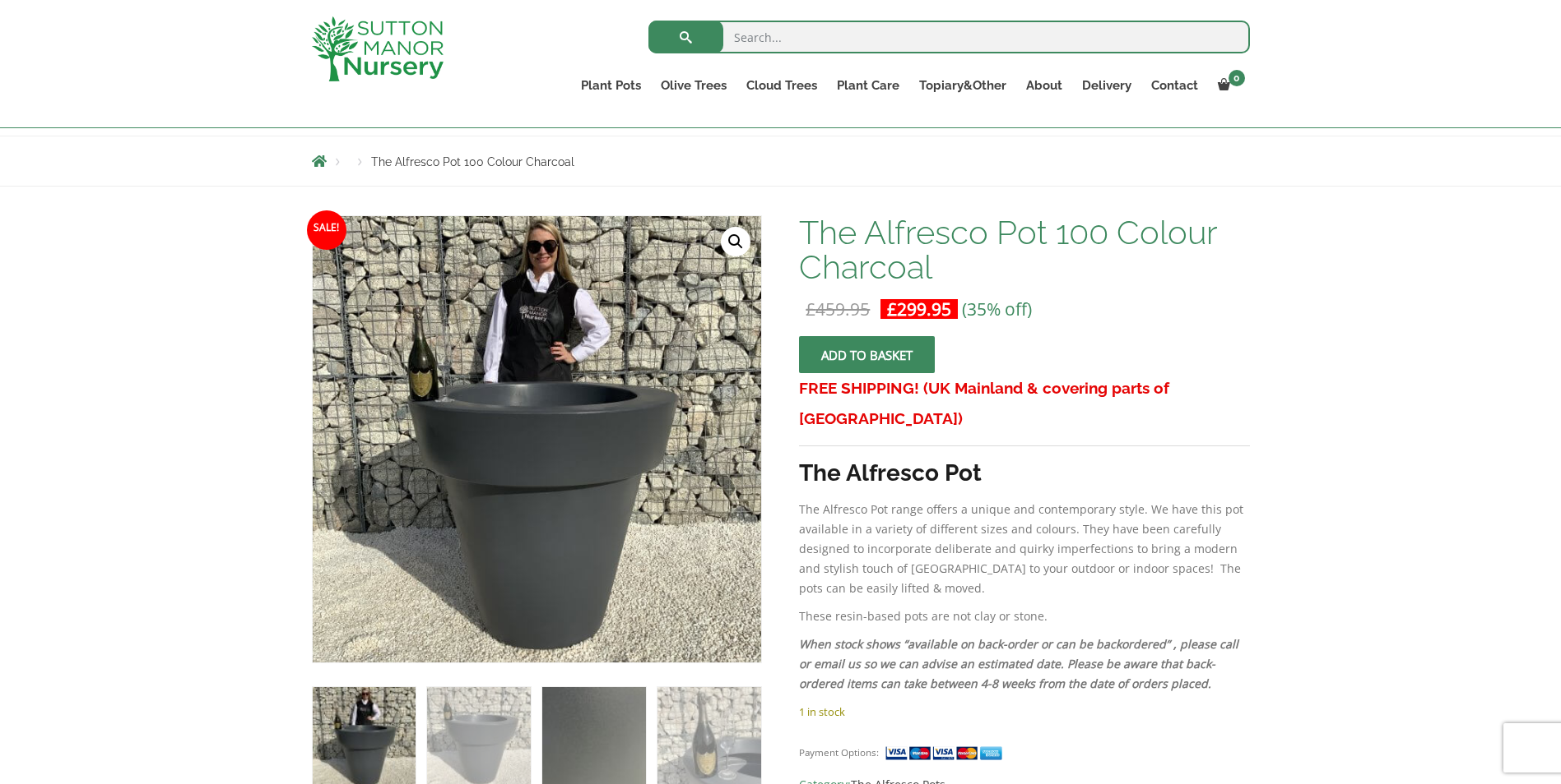
scroll to position [82, 0]
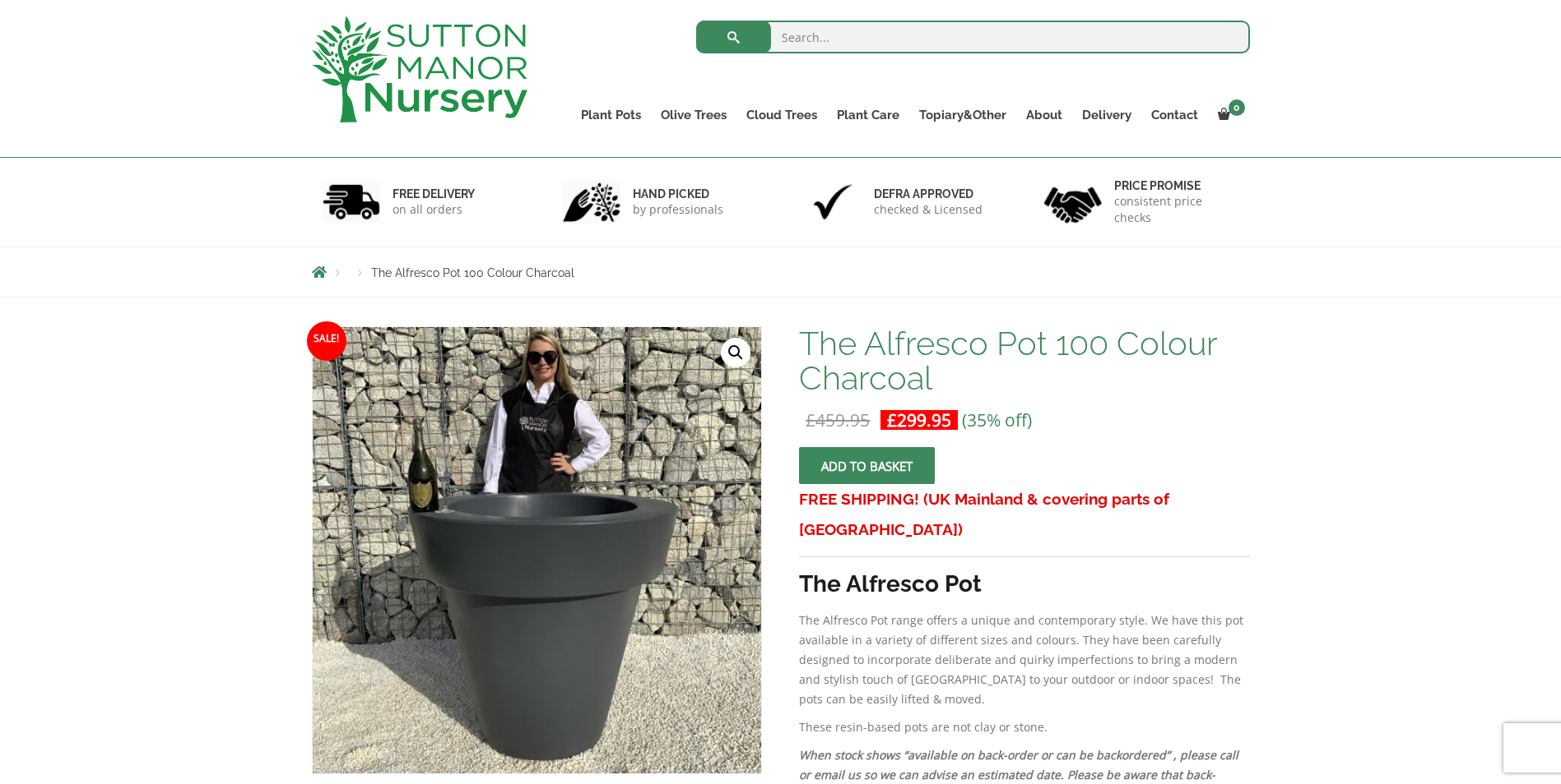
click at [867, 466] on span "submit" at bounding box center [867, 466] width 0 height 0
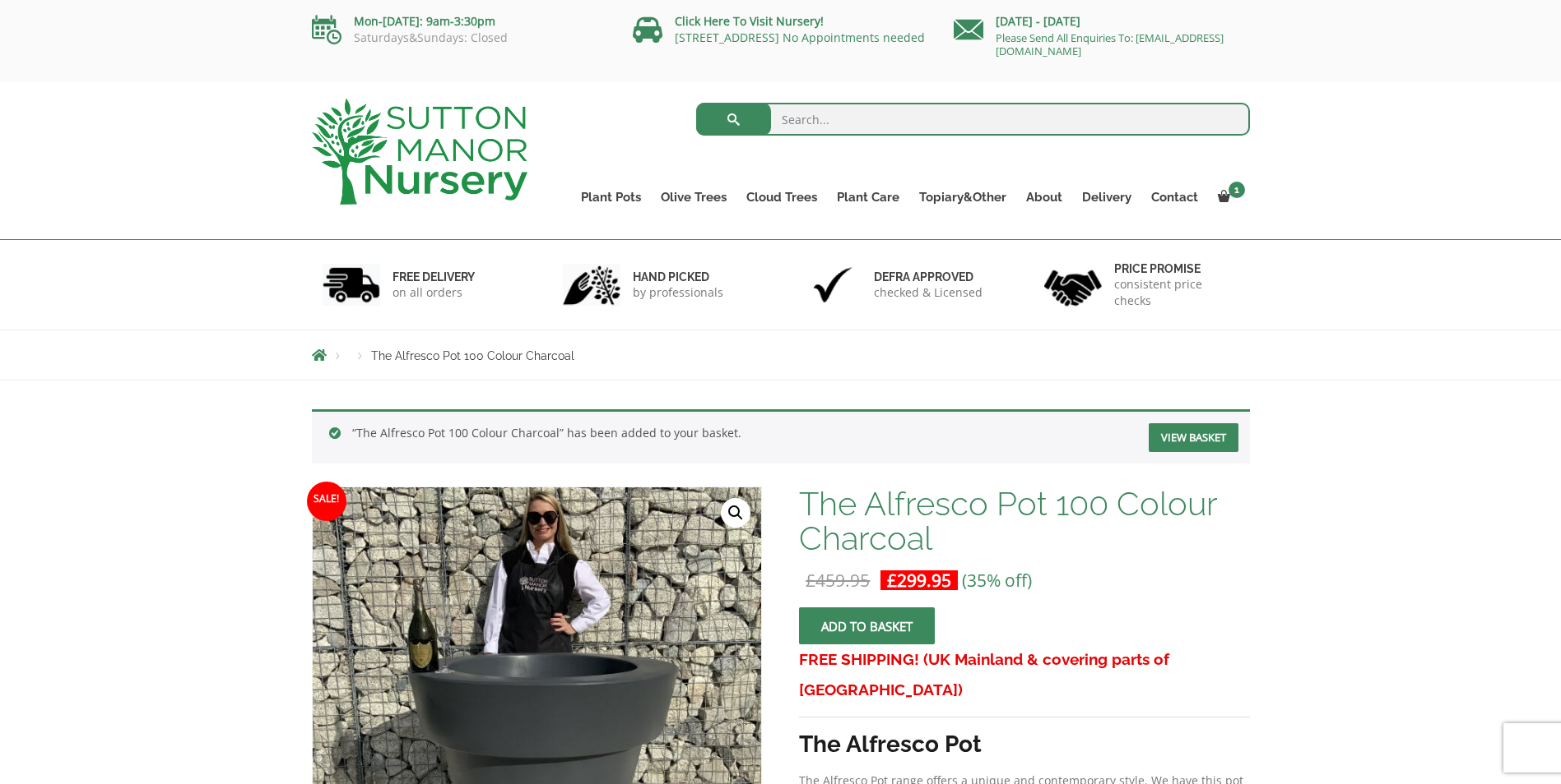
click at [1195, 439] on link "View basket" at bounding box center [1192, 437] width 89 height 28
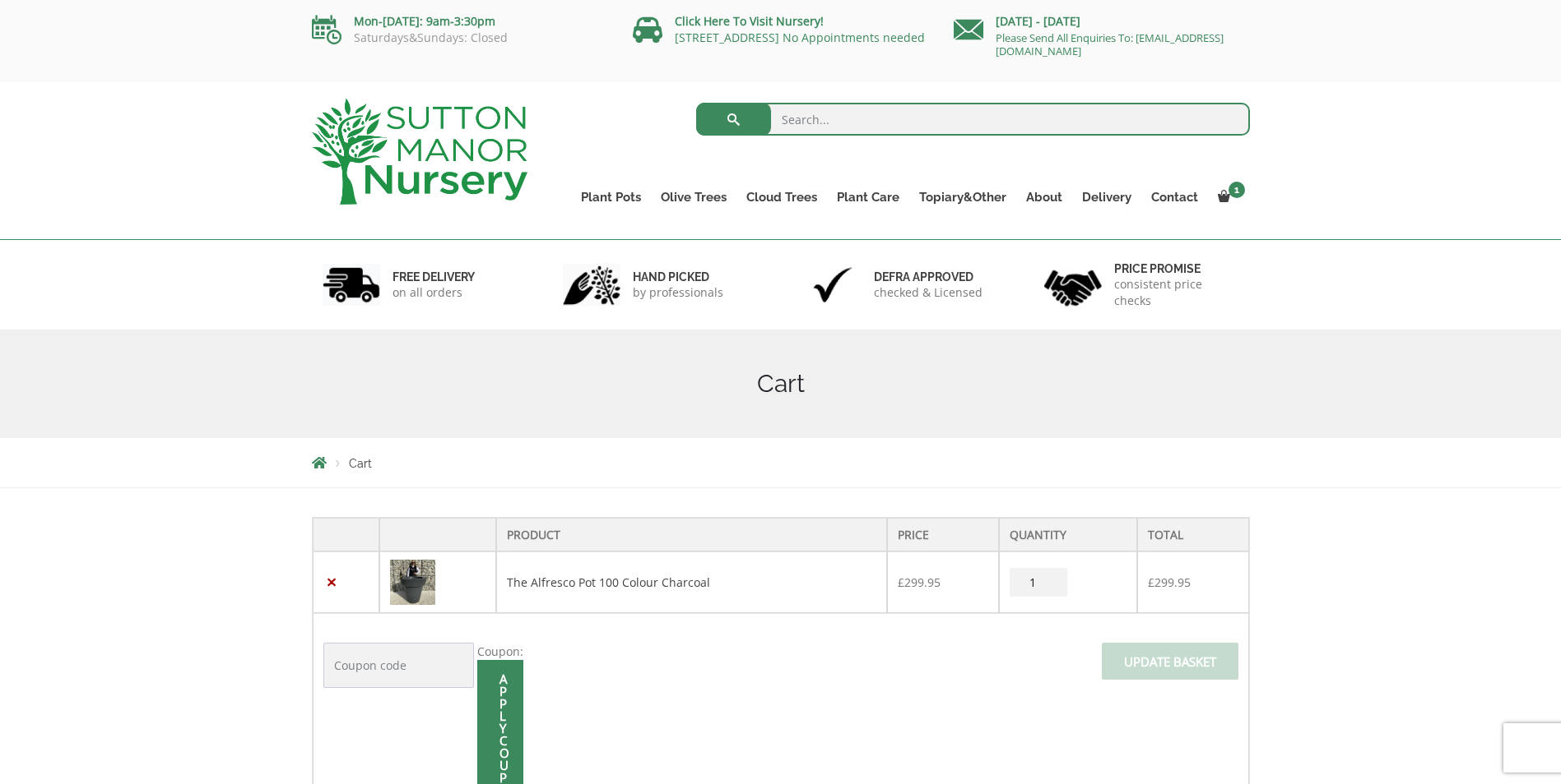
click at [1051, 579] on input "1" at bounding box center [1037, 582] width 58 height 28
type input "2"
click at [1170, 666] on span at bounding box center [1170, 666] width 0 height 0
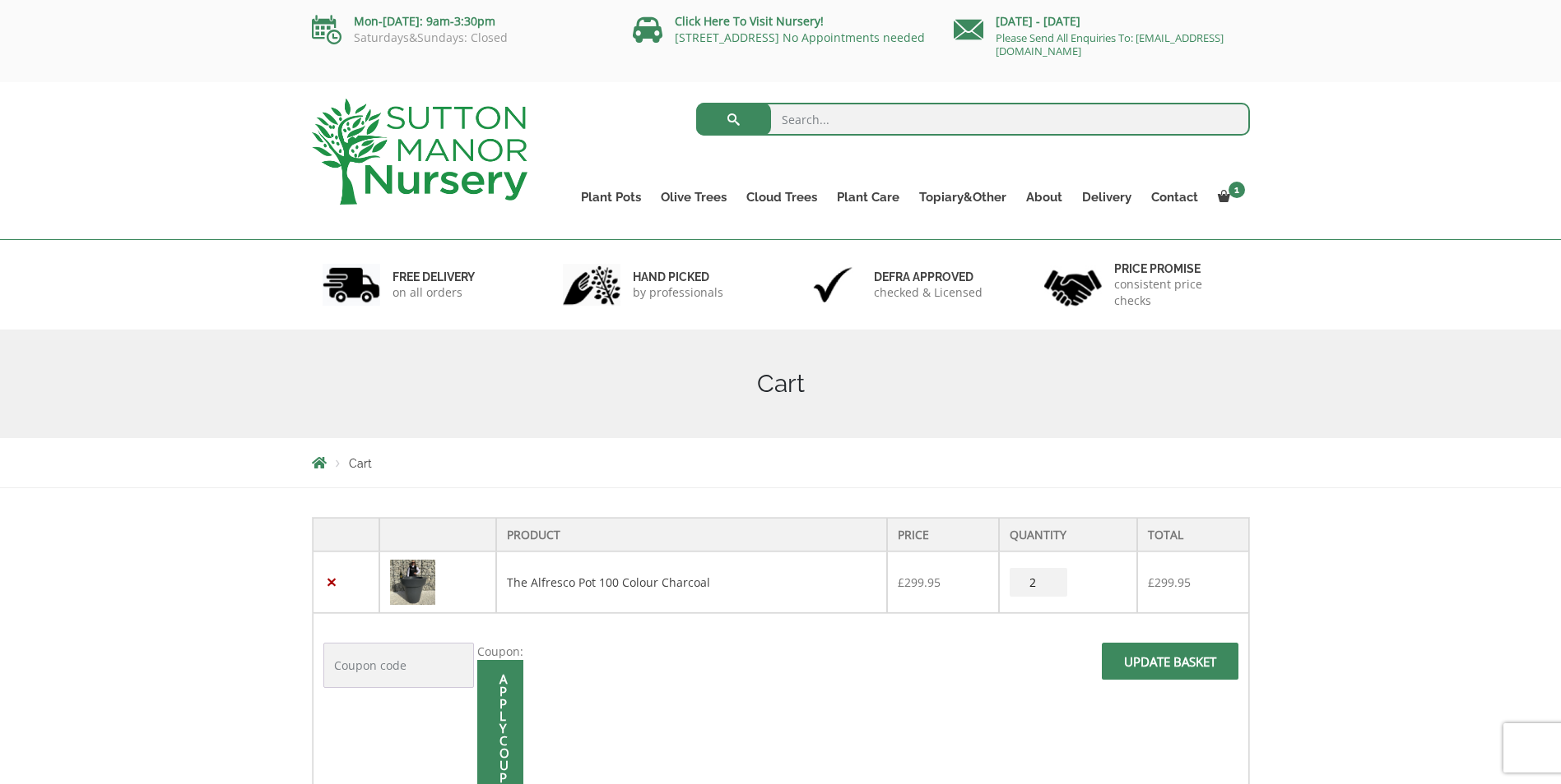
click at [1168, 657] on input "Update basket" at bounding box center [1169, 662] width 136 height 37
type input "1"
click at [1170, 666] on span at bounding box center [1170, 666] width 0 height 0
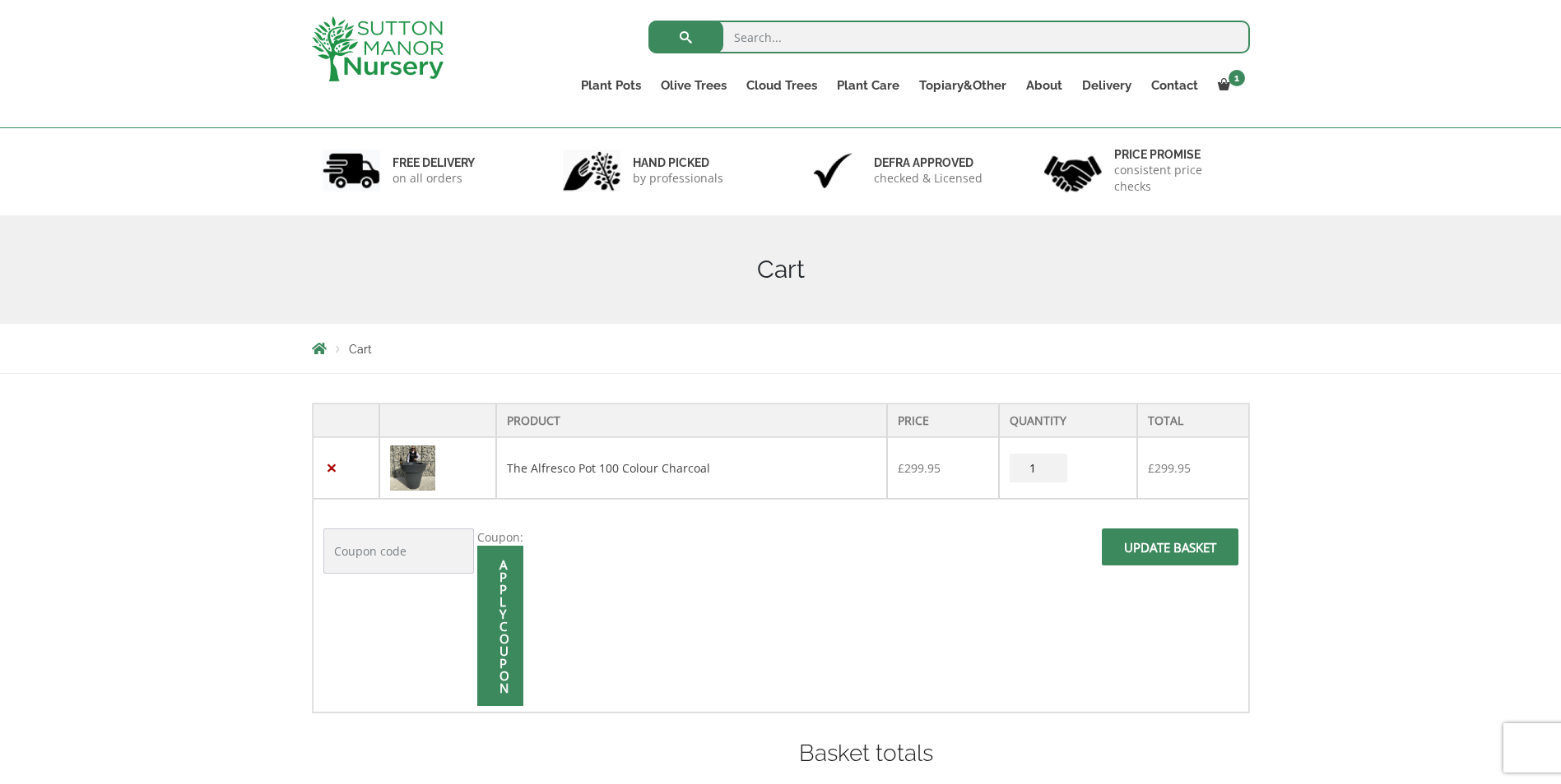
scroll to position [82, 0]
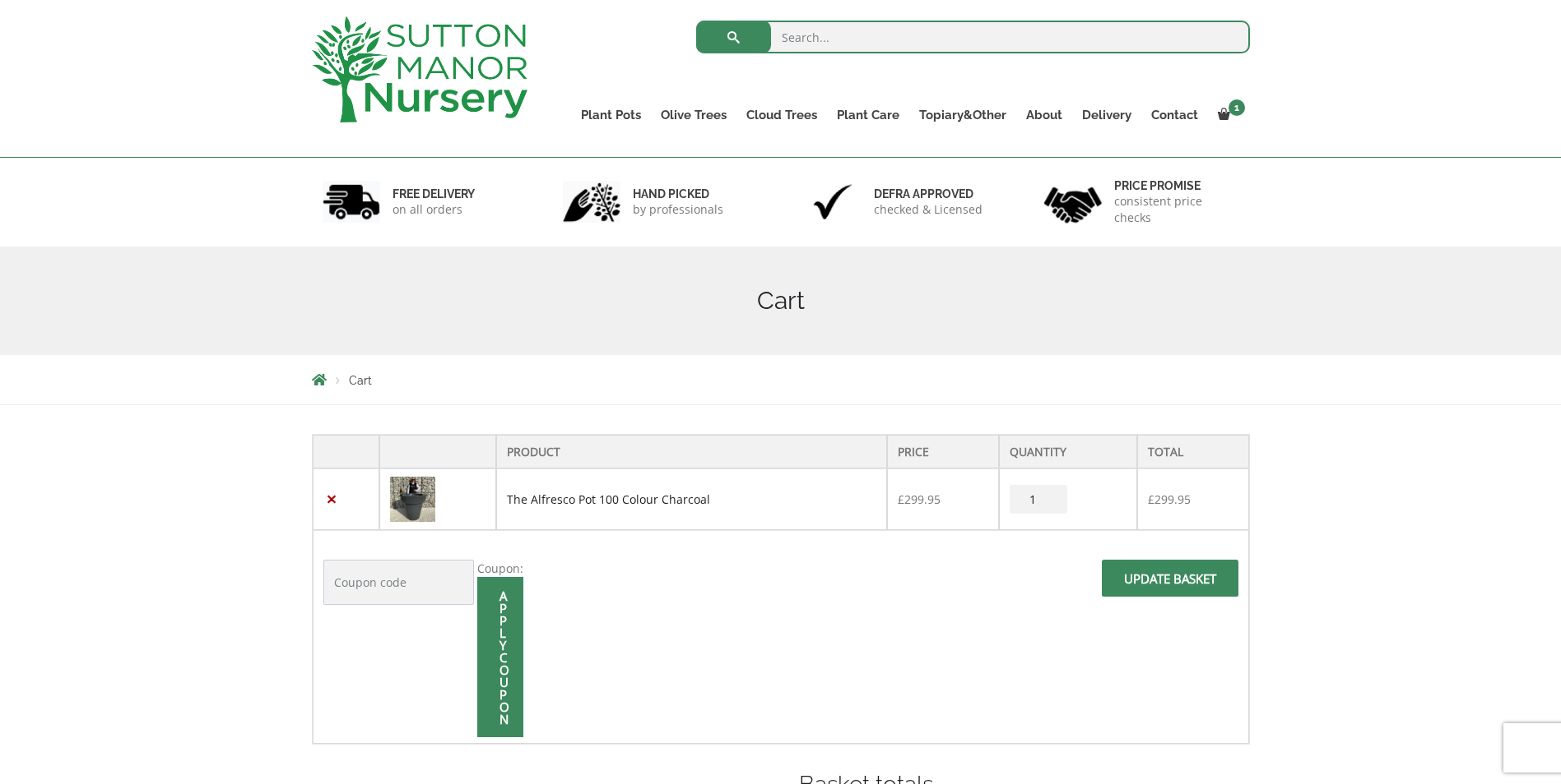
click at [563, 500] on link "The Alfresco Pot 100 Colour Charcoal" at bounding box center [608, 500] width 203 height 16
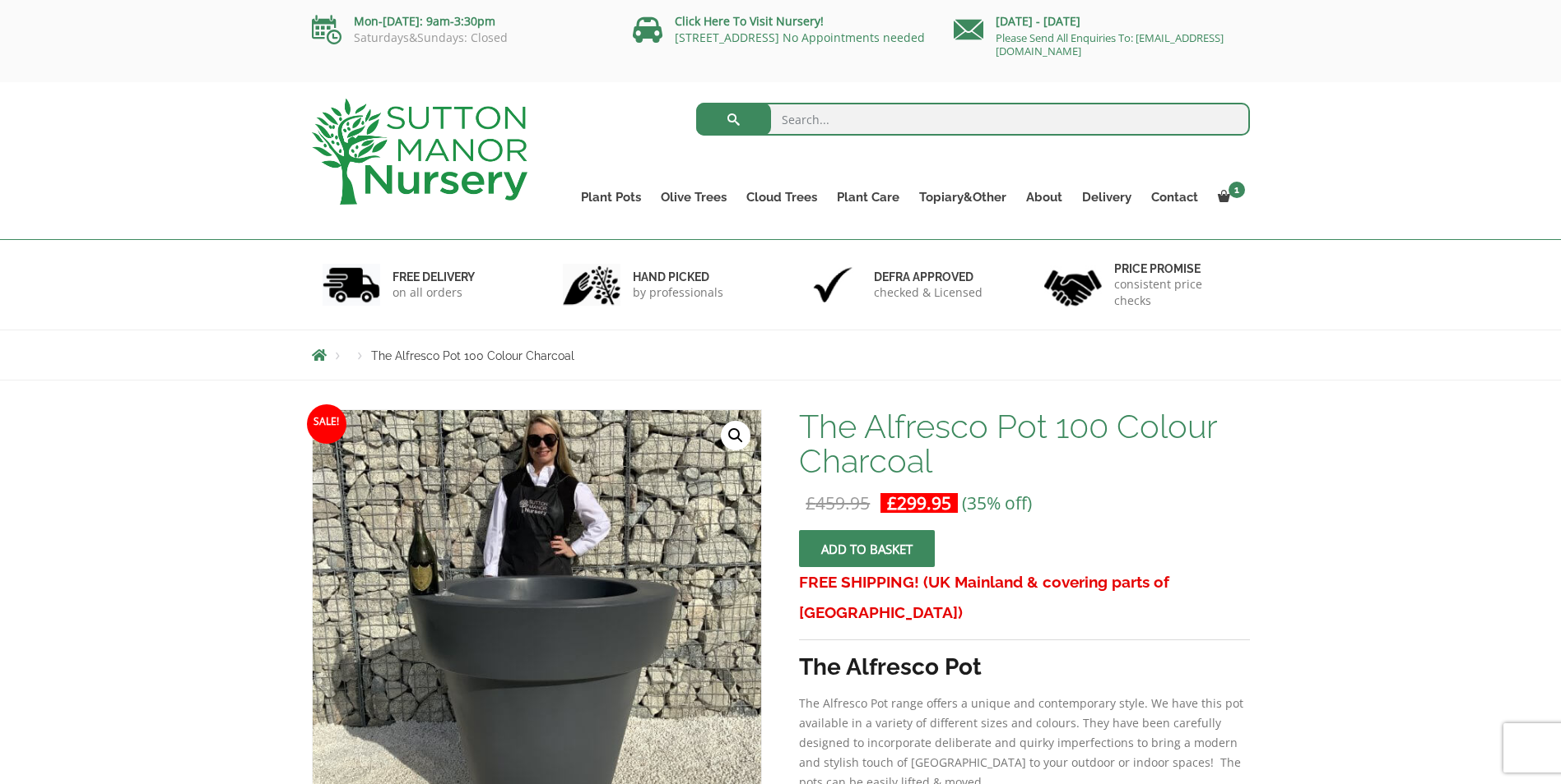
click at [867, 549] on span "submit" at bounding box center [867, 549] width 0 height 0
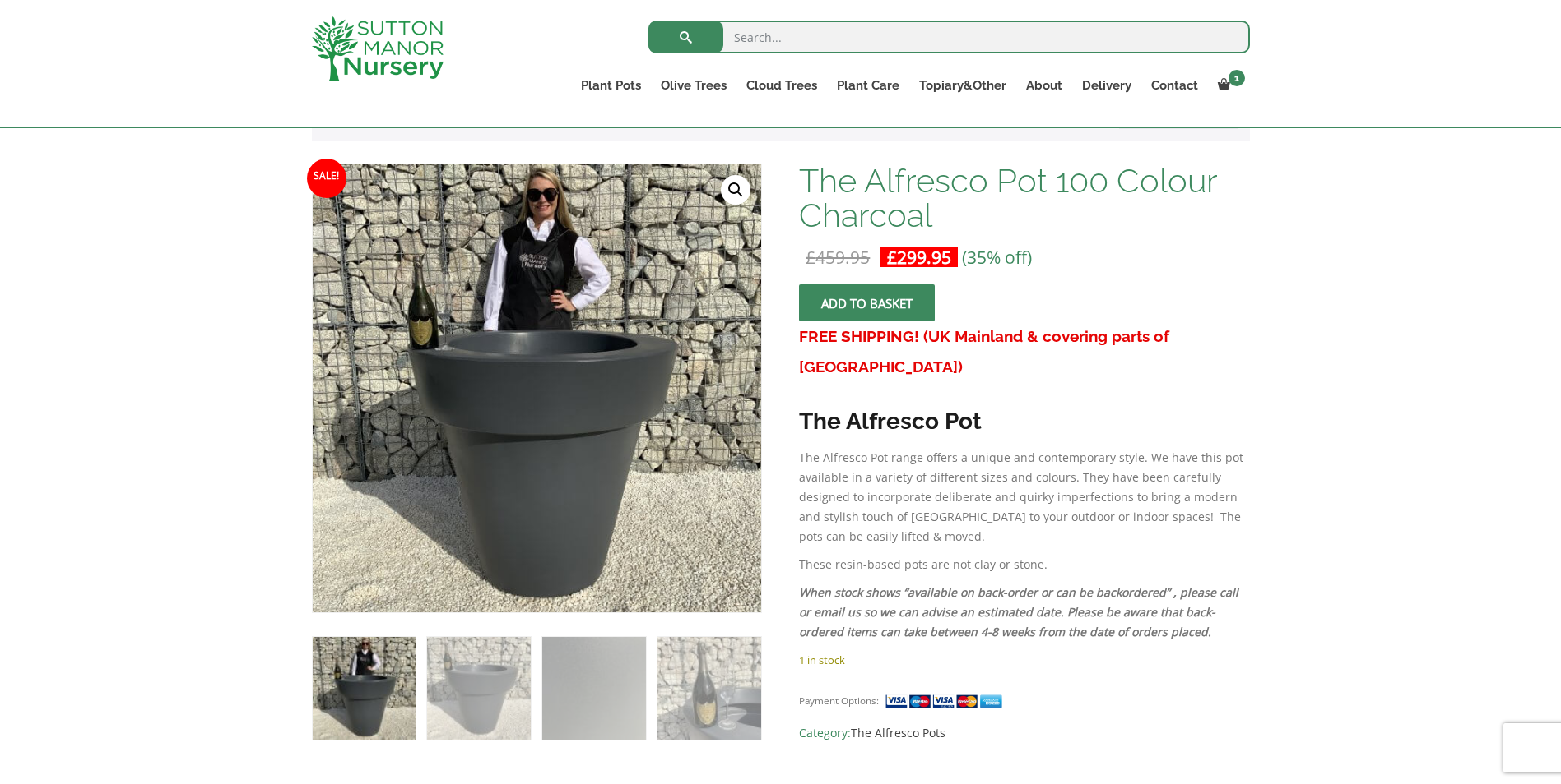
scroll to position [329, 0]
